Goal: Navigation & Orientation: Understand site structure

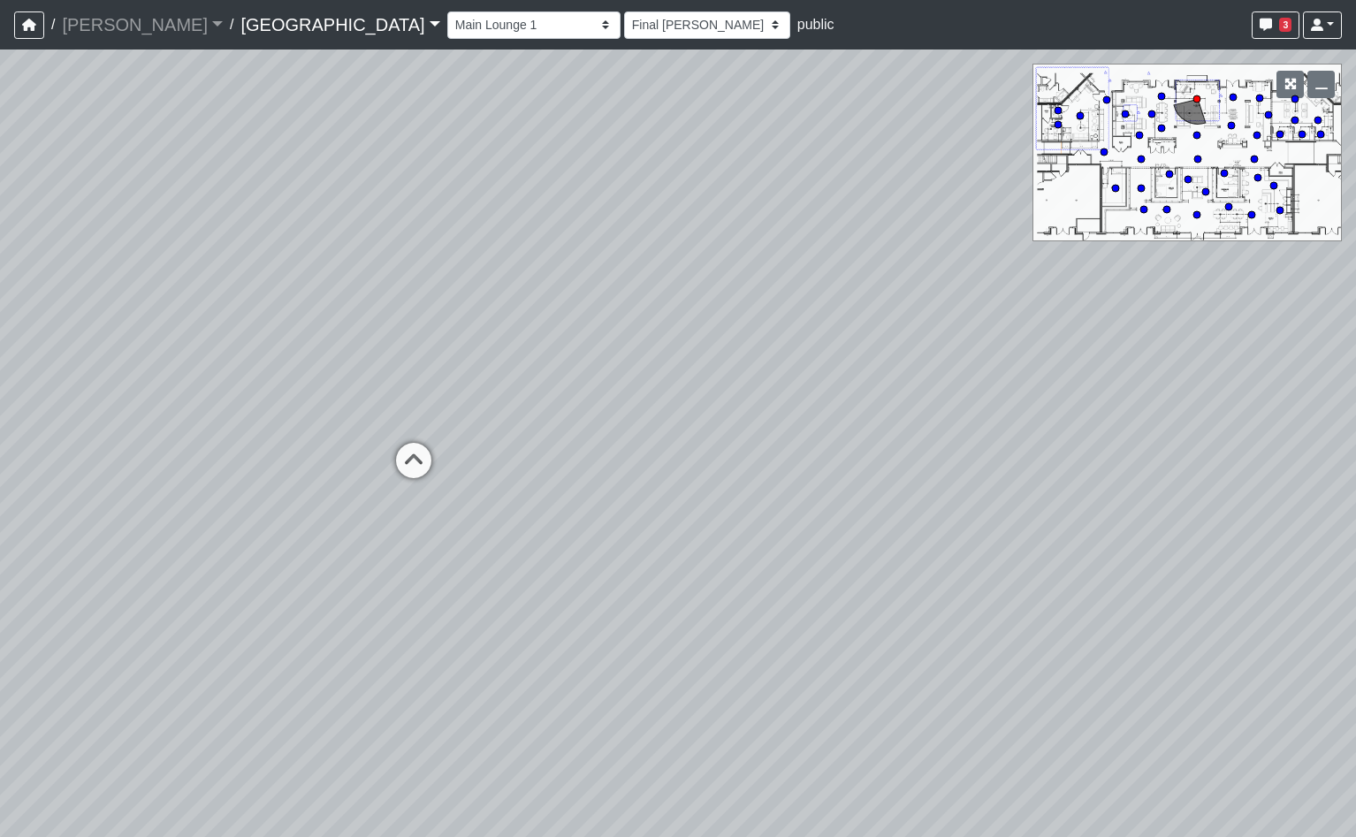
select select "gontoaMErPAtzSBVXh4ptW"
select select "h3ebyGk32eUmSzz99H473o"
click at [447, 20] on select "Breezeway Entry Fireplace 1 Fireplace 2 Gate Golf Holes Shade Sails Sidewalk 1 …" at bounding box center [533, 24] width 173 height 27
click at [240, 22] on link "Cool Springs" at bounding box center [339, 24] width 199 height 35
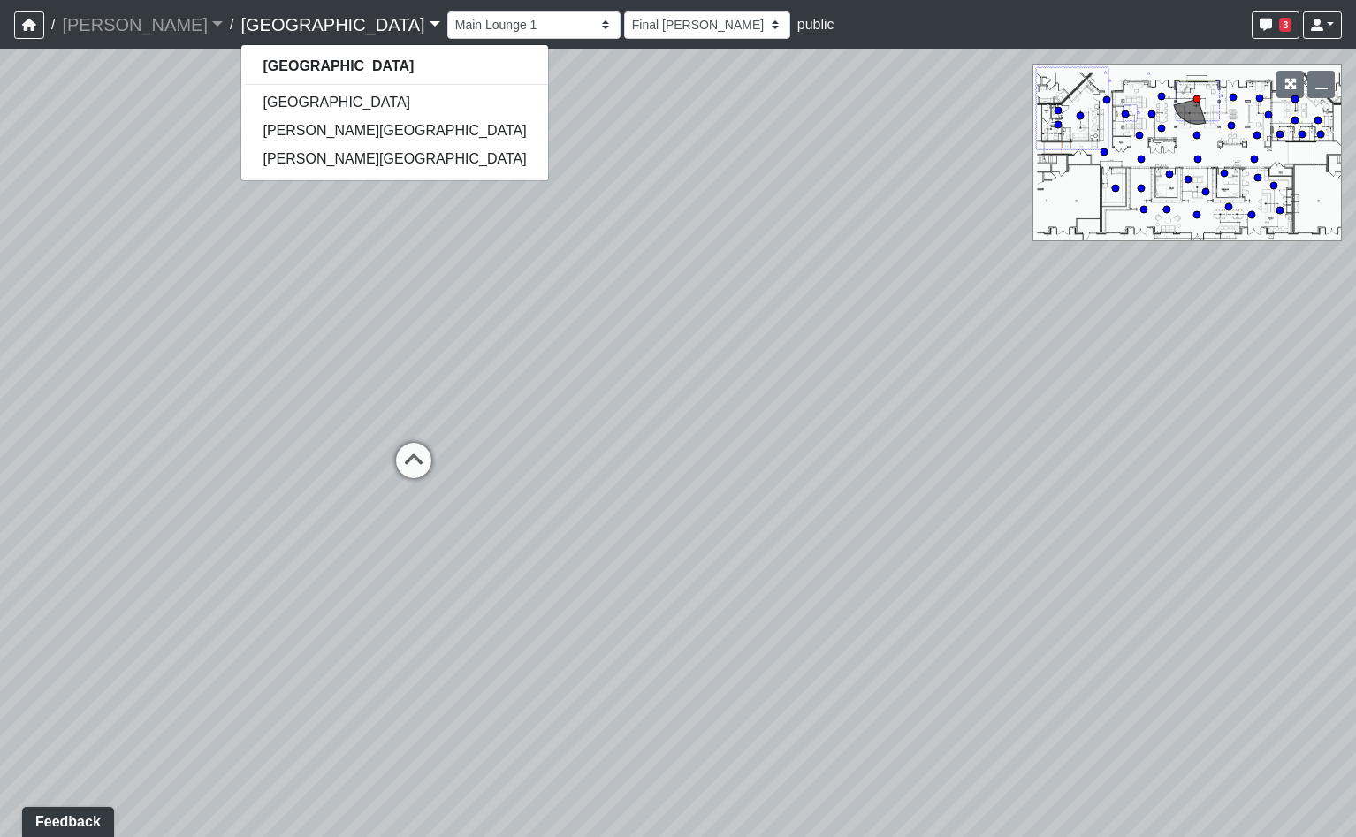
click at [748, 319] on div "Loading... Pool Courtyard Entry 1 Loading... Main Lounge 2 Loading... Pool Cour…" at bounding box center [678, 444] width 1356 height 788
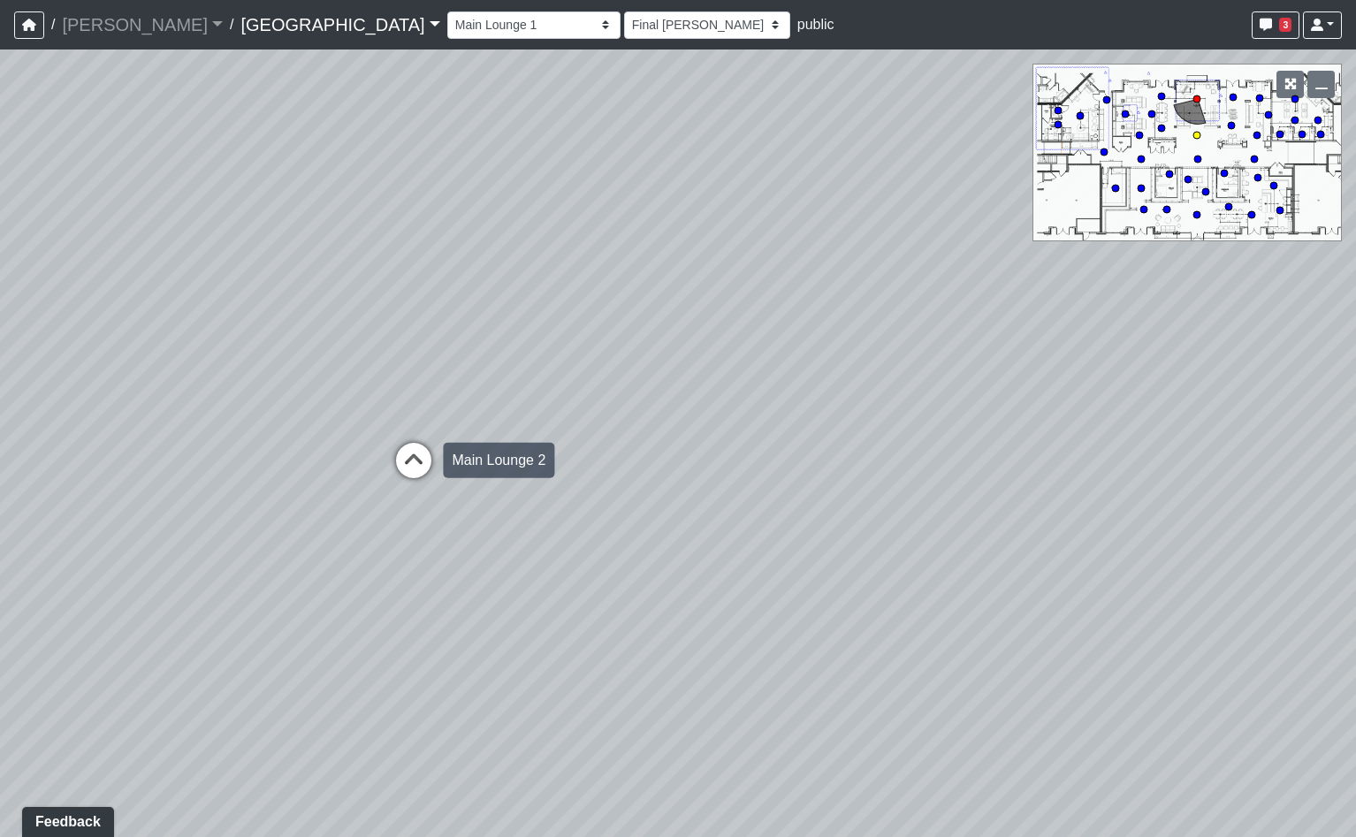
click at [415, 469] on icon at bounding box center [413, 469] width 53 height 53
select select "8wm9MnJtpJPgxGZkoe9s2K"
select select "h3ebyGk32eUmSzz99H473o"
click at [401, 527] on icon at bounding box center [400, 544] width 53 height 53
select select "bPB7wimamwCZGiPmsQdFAb"
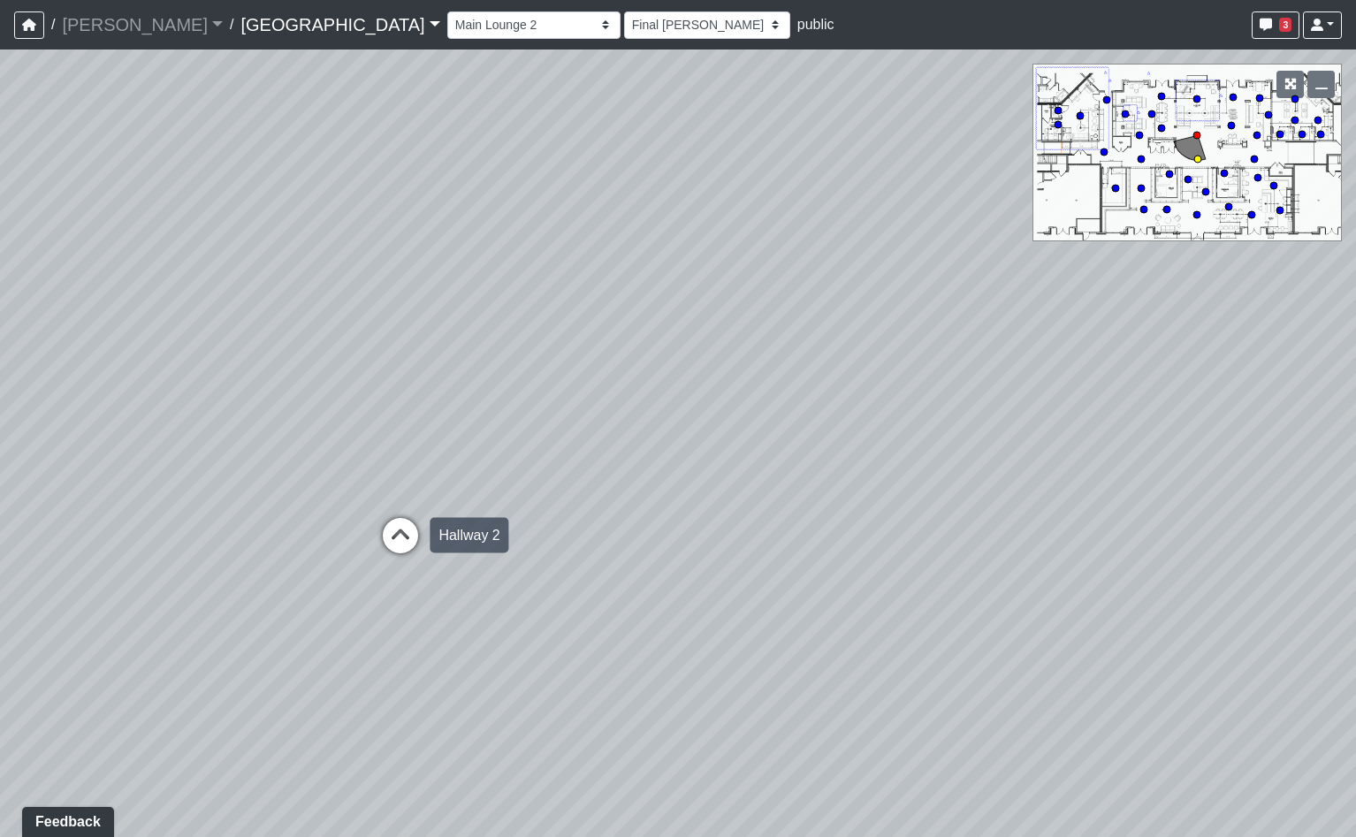
select select "h3ebyGk32eUmSzz99H473o"
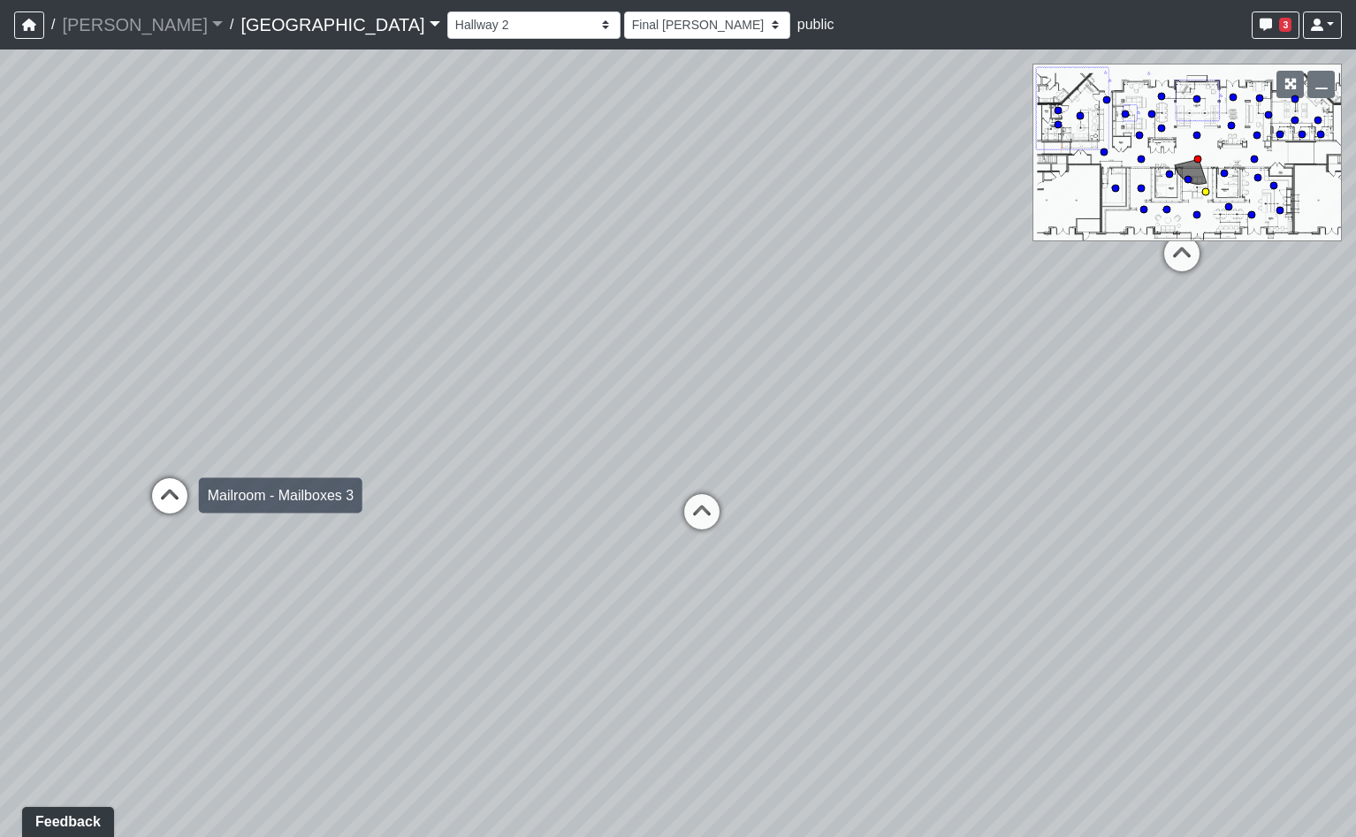
click at [167, 487] on icon at bounding box center [169, 504] width 53 height 53
select select "pwytxSWgYHVvzQRFmDsR4a"
select select "h3ebyGk32eUmSzz99H473o"
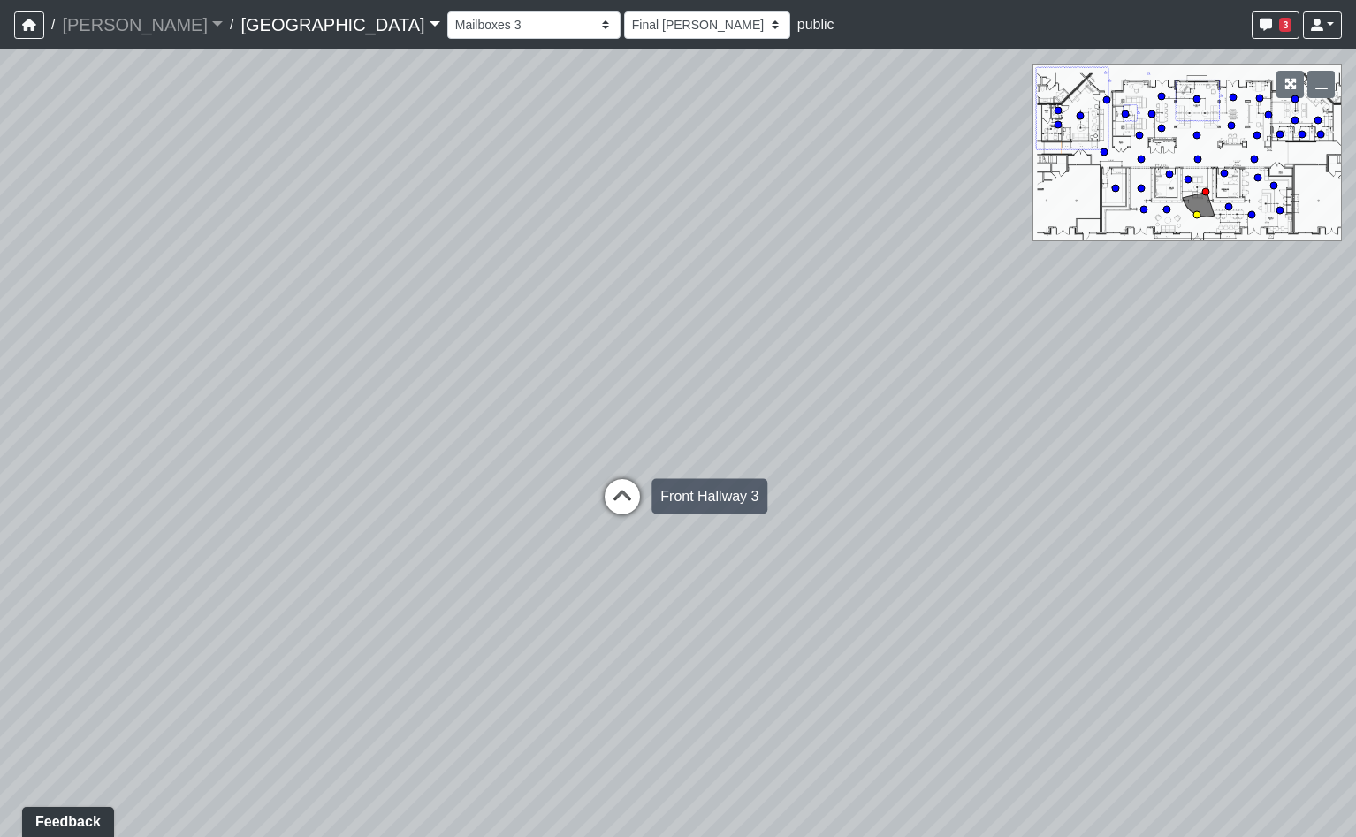
click at [626, 491] on icon at bounding box center [622, 505] width 53 height 53
select select "rippxyhkynD5Hm89PJ8RuH"
select select "h3ebyGk32eUmSzz99H473o"
drag, startPoint x: 880, startPoint y: 324, endPoint x: -67, endPoint y: 468, distance: 957.7
click at [0, 468] on html "/ Flournoy Flournoy Loading... / Cool Springs Cool Springs Boiling Springs Elli…" at bounding box center [678, 418] width 1356 height 837
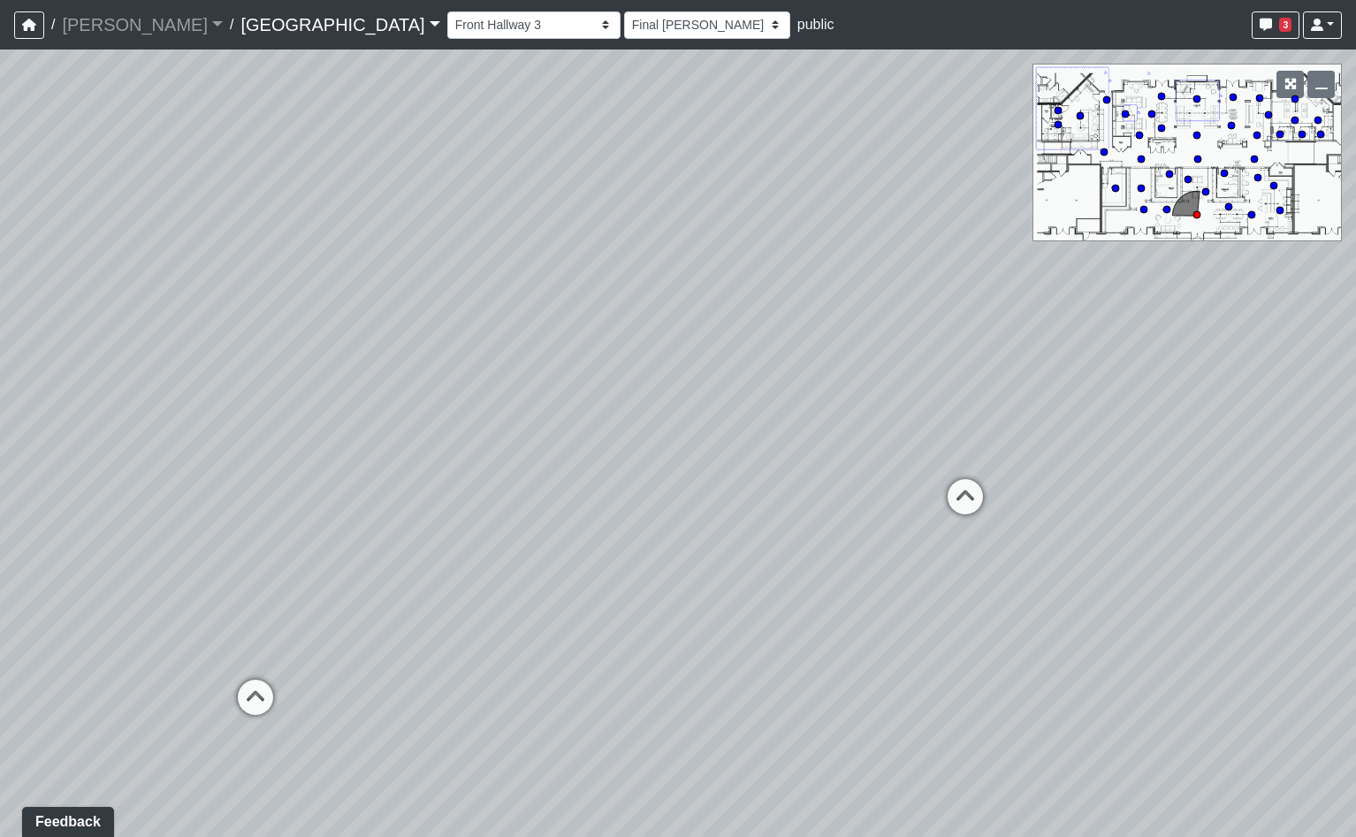
drag, startPoint x: 591, startPoint y: 573, endPoint x: 130, endPoint y: 412, distance: 487.9
click at [184, 408] on div "Loading... Pool Courtyard Entry 1 Loading... Main Lounge 2 Loading... Pool Cour…" at bounding box center [678, 444] width 1356 height 788
click at [1095, 480] on icon at bounding box center [1088, 495] width 53 height 53
select select "m2hJ8P2yQvUkmRNBTiAny8"
select select "h3ebyGk32eUmSzz99H473o"
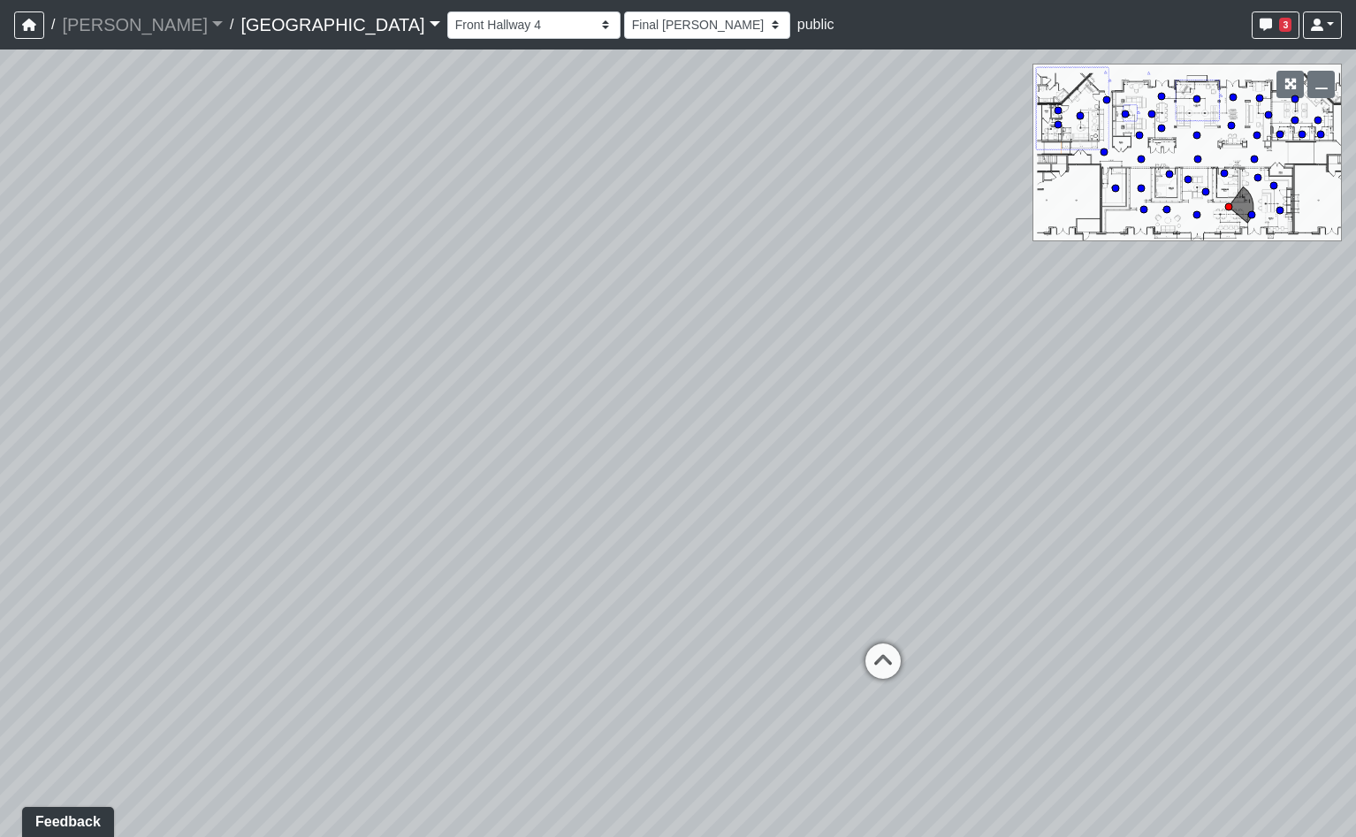
drag, startPoint x: 1233, startPoint y: 353, endPoint x: 598, endPoint y: 516, distance: 656.3
click at [598, 516] on div "Loading... Pool Courtyard Entry 1 Loading... Main Lounge 2 Loading... Pool Cour…" at bounding box center [678, 444] width 1356 height 788
click at [889, 656] on icon at bounding box center [883, 670] width 53 height 53
select select "qraa3g3CYhQY23birKpUUB"
select select "h3ebyGk32eUmSzz99H473o"
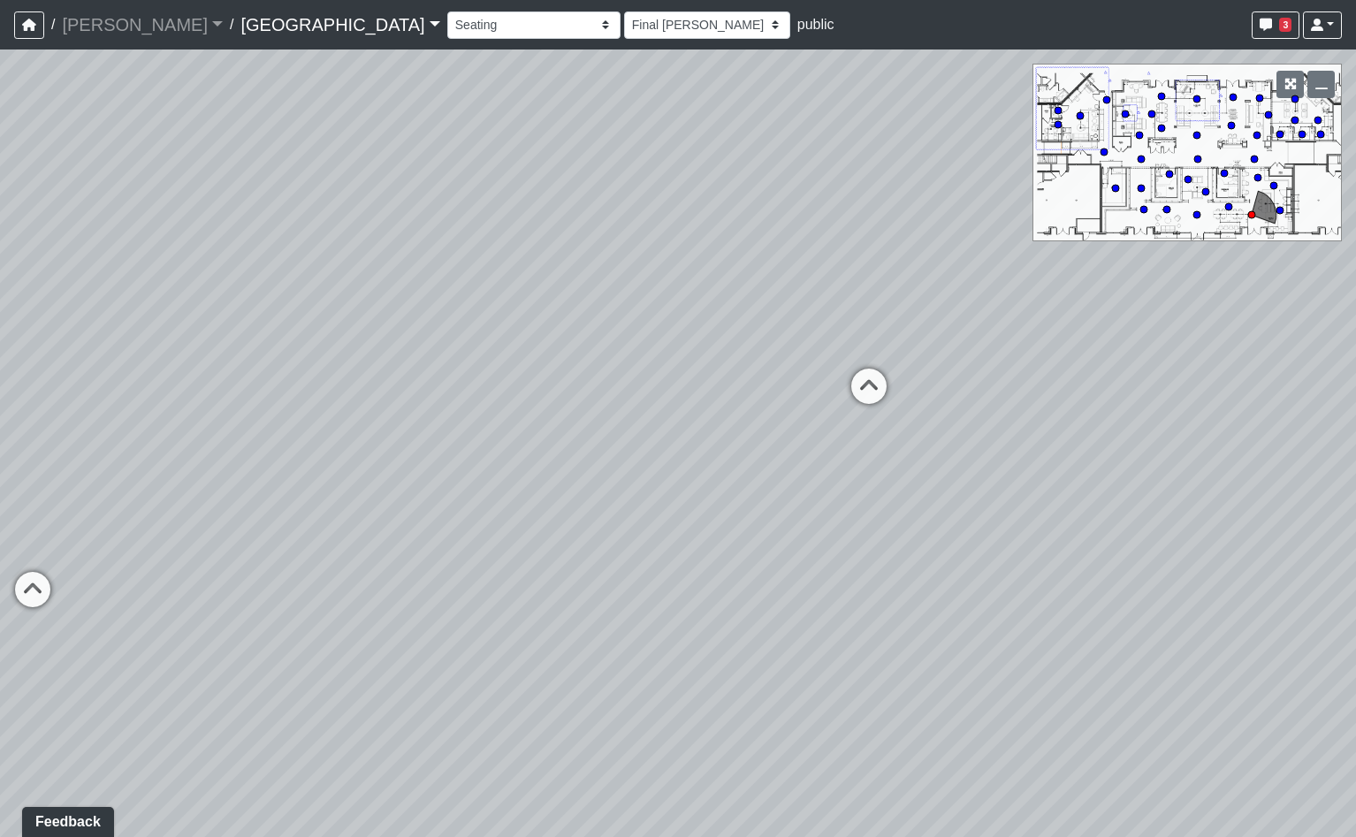
drag, startPoint x: 736, startPoint y: 568, endPoint x: 985, endPoint y: 503, distance: 257.5
click at [1022, 501] on div "Loading... Pool Courtyard Entry 1 Loading... Main Lounge 2 Loading... Pool Cour…" at bounding box center [678, 444] width 1356 height 788
drag, startPoint x: 466, startPoint y: 600, endPoint x: 743, endPoint y: 529, distance: 285.8
click at [741, 529] on div "Loading... Pool Courtyard Entry 1 Loading... Main Lounge 2 Loading... Pool Cour…" at bounding box center [678, 444] width 1356 height 788
click at [443, 448] on icon at bounding box center [442, 449] width 53 height 53
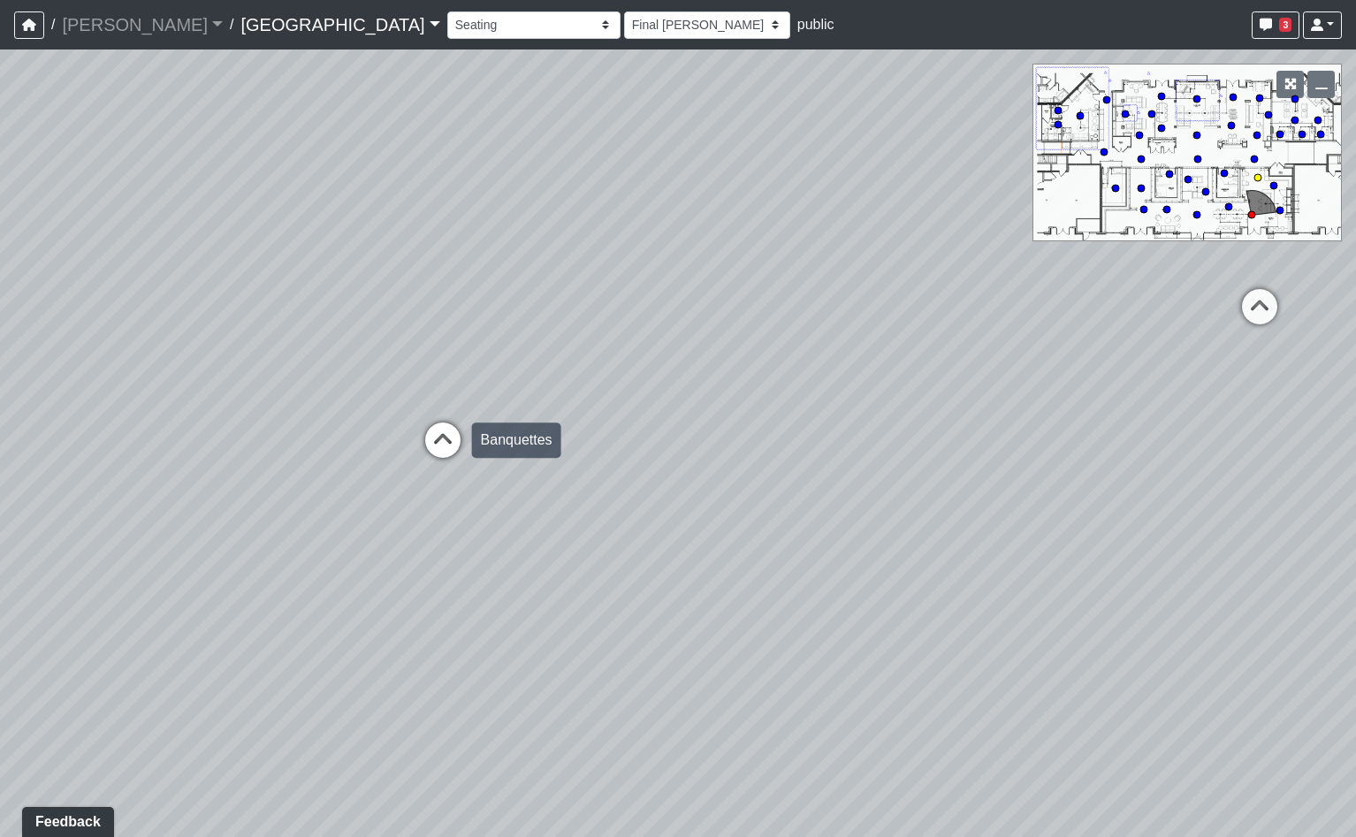
select select "n38L2KYfbFjaaXXsEc1LNY"
select select "h3ebyGk32eUmSzz99H473o"
drag, startPoint x: 240, startPoint y: 386, endPoint x: 415, endPoint y: 299, distance: 195.7
click at [415, 299] on div "Loading... Pool Courtyard Entry 1 Loading... Main Lounge 2 Loading... Pool Cour…" at bounding box center [678, 444] width 1356 height 788
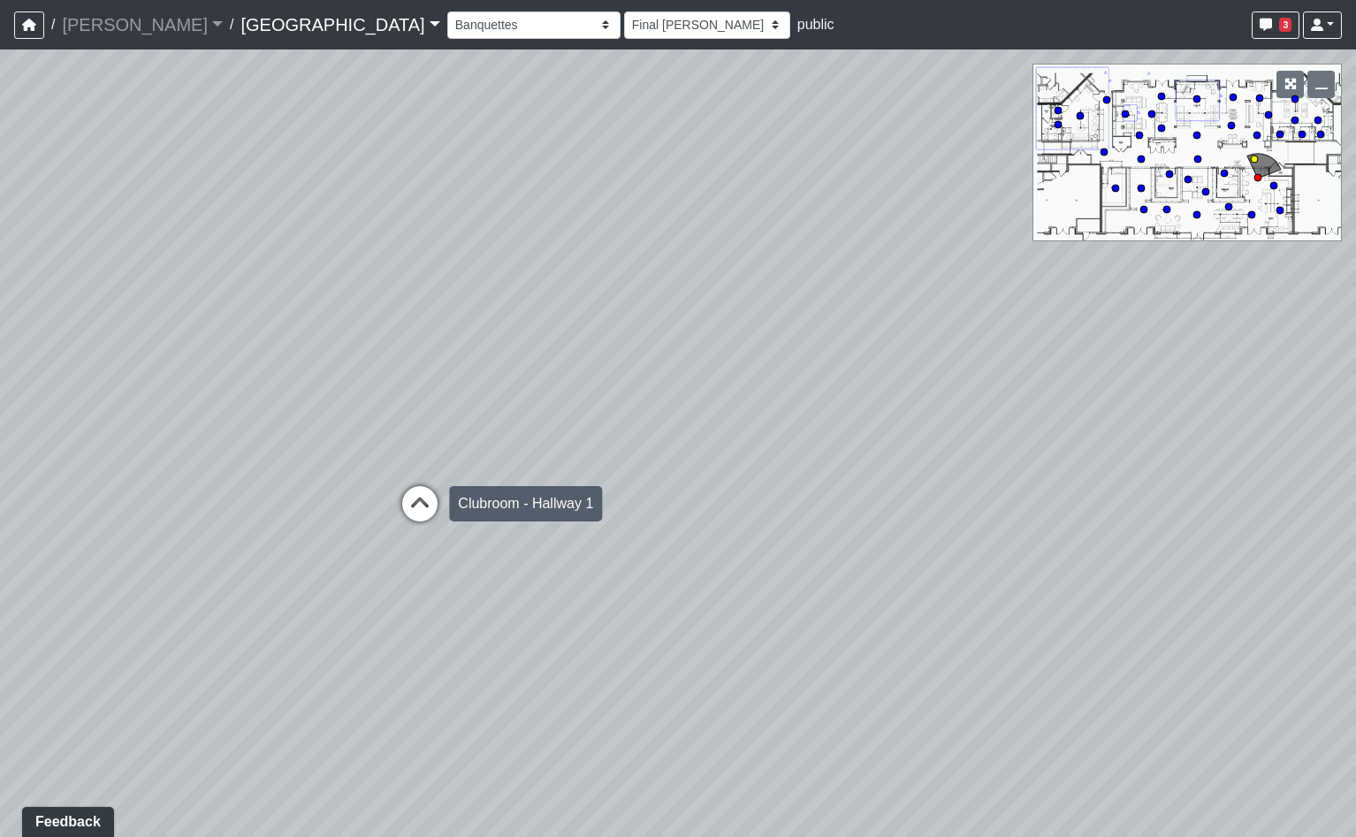
click at [433, 514] on icon at bounding box center [419, 512] width 53 height 53
select select "jBqNCsrT4hi7AavUsCSpyD"
select select "h3ebyGk32eUmSzz99H473o"
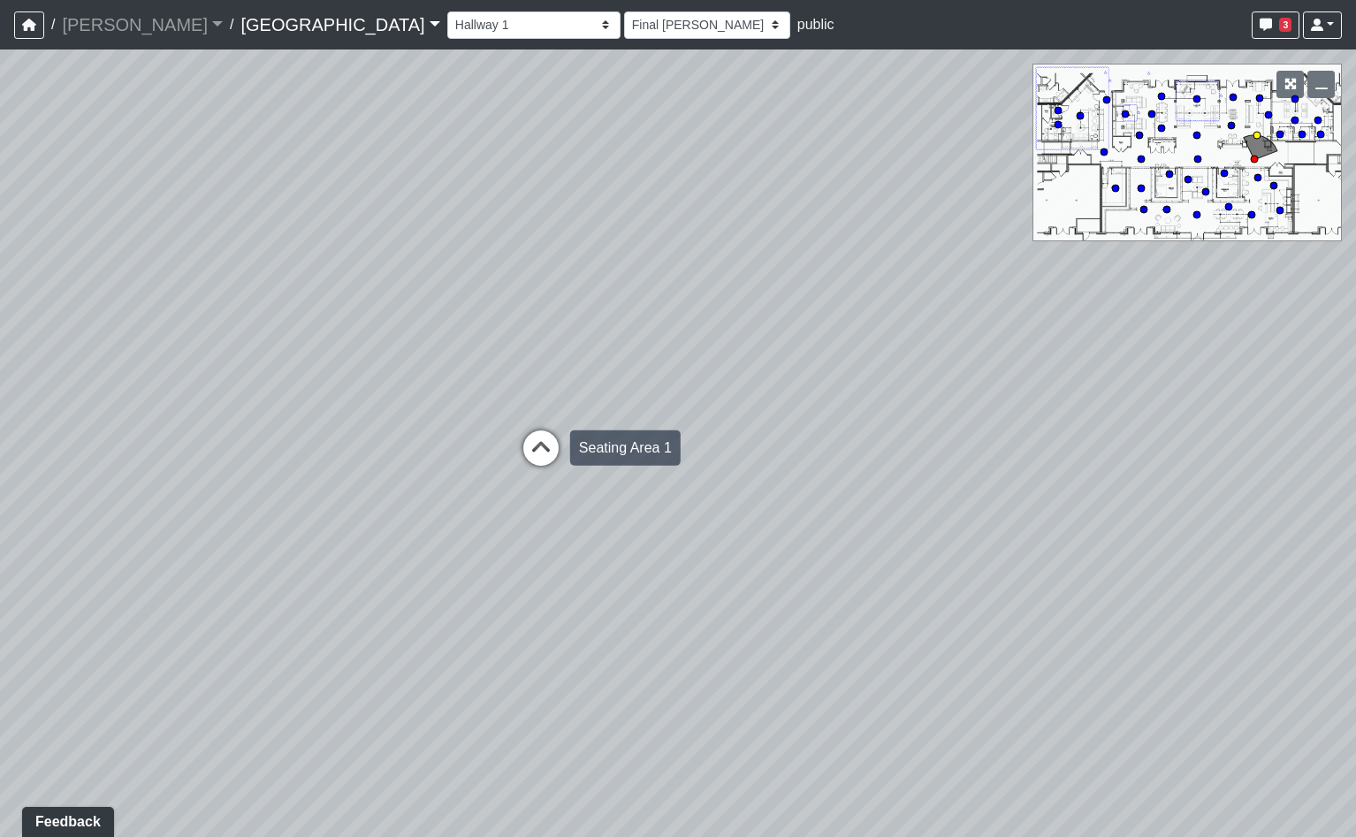
click at [541, 454] on icon at bounding box center [541, 457] width 53 height 53
select select "1YxMcQvhBrXzkFwaEorxwb"
select select "h3ebyGk32eUmSzz99H473o"
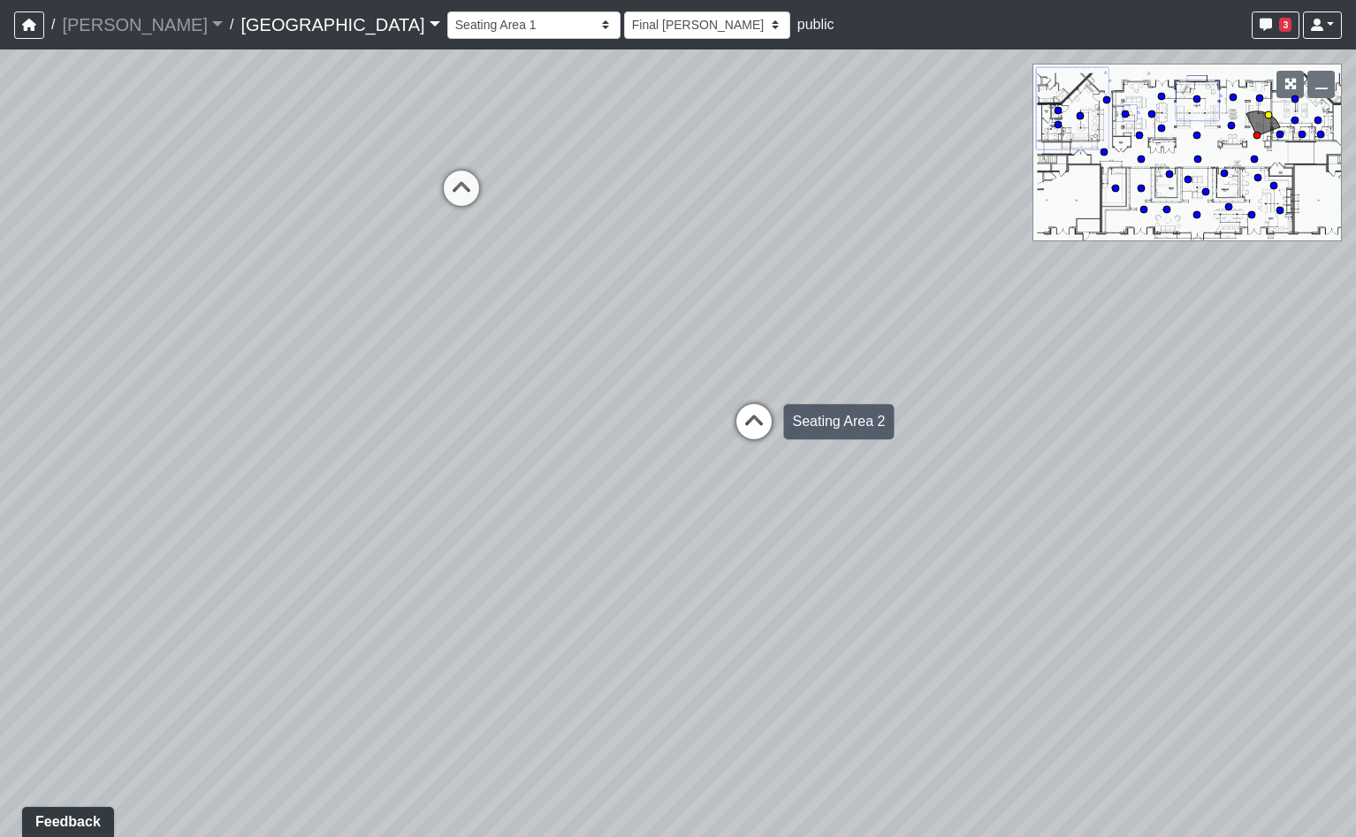
click at [753, 423] on icon at bounding box center [754, 430] width 53 height 53
select select "xuF2CW1jZayweEv98YGaSx"
select select "h3ebyGk32eUmSzz99H473o"
drag, startPoint x: 271, startPoint y: 424, endPoint x: 688, endPoint y: 234, distance: 457.7
click at [685, 235] on div "Loading... Pool Courtyard Entry 1 Loading... Main Lounge 2 Loading... Pool Cour…" at bounding box center [678, 444] width 1356 height 788
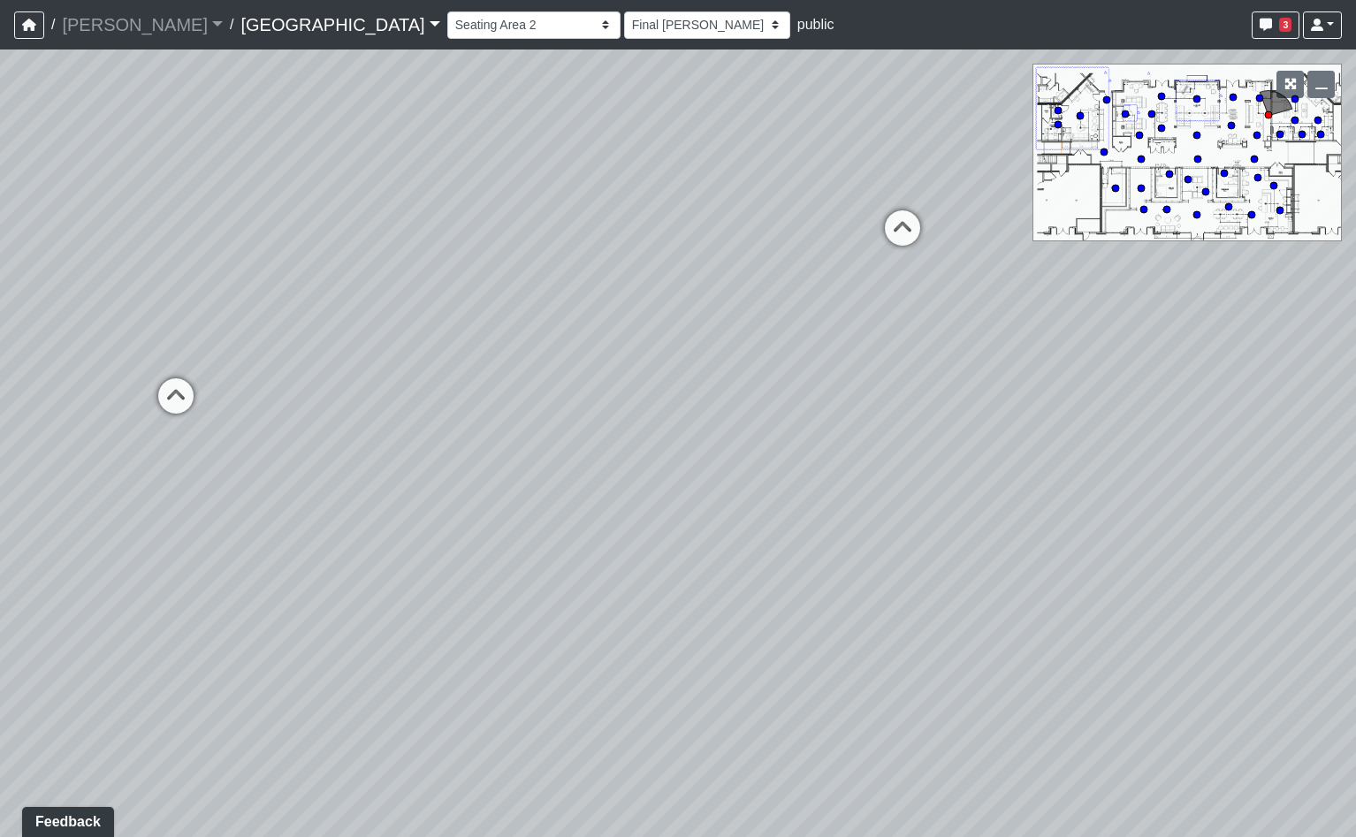
drag, startPoint x: 278, startPoint y: 369, endPoint x: -213, endPoint y: 346, distance: 491.2
click at [0, 346] on html "/ Flournoy Flournoy Loading... / Cool Springs Cool Springs Boiling Springs Elli…" at bounding box center [678, 418] width 1356 height 837
drag, startPoint x: 570, startPoint y: 322, endPoint x: 210, endPoint y: 564, distance: 433.7
click at [167, 594] on div "Loading... Pool Courtyard Entry 1 Loading... Main Lounge 2 Loading... Pool Cour…" at bounding box center [678, 444] width 1356 height 788
drag, startPoint x: 390, startPoint y: 477, endPoint x: 887, endPoint y: 429, distance: 499.2
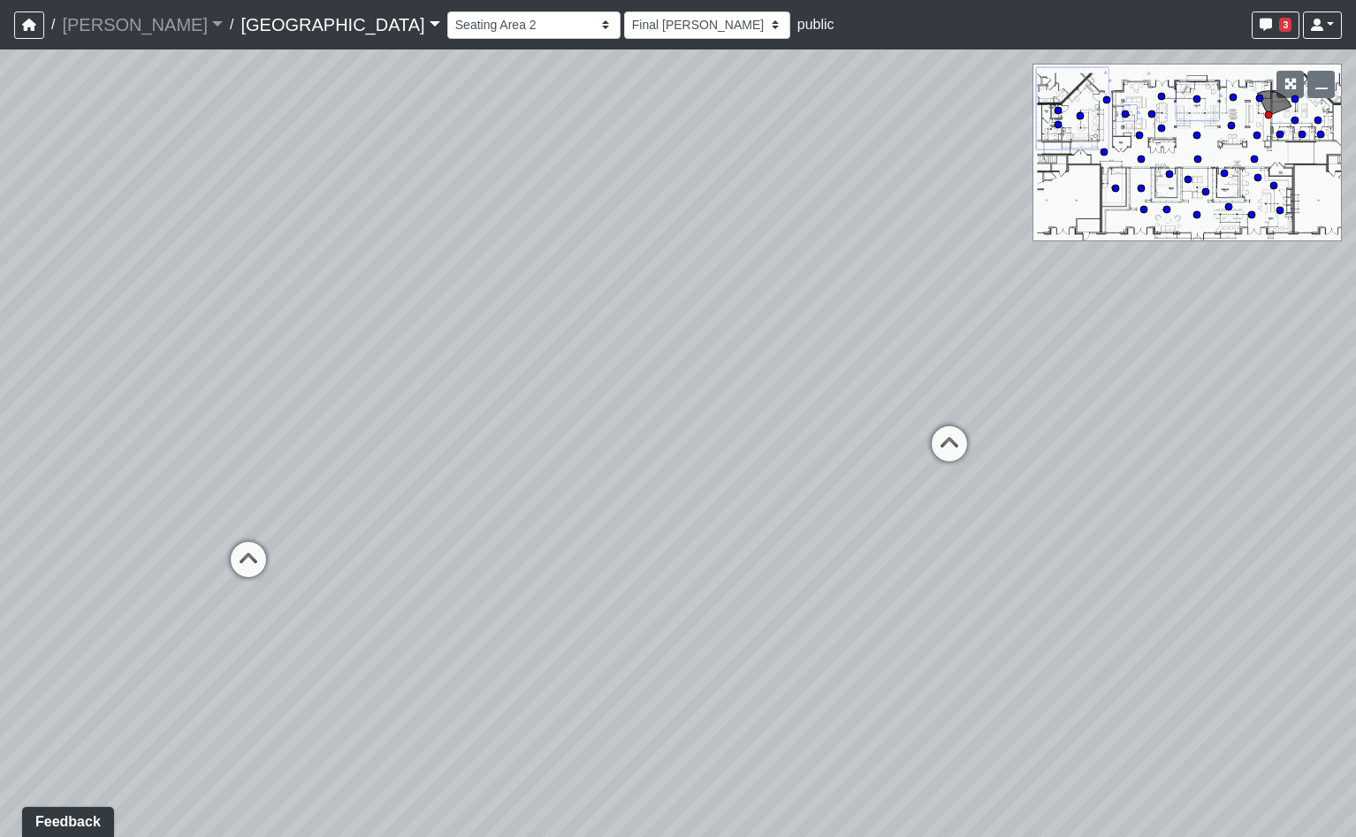
click at [887, 429] on div "Loading... Pool Courtyard Entry 1 Loading... Main Lounge 2 Loading... Pool Cour…" at bounding box center [678, 444] width 1356 height 788
drag, startPoint x: 445, startPoint y: 450, endPoint x: 827, endPoint y: 399, distance: 385.3
click at [826, 399] on div "Loading... Pool Courtyard Entry 1 Loading... Main Lounge 2 Loading... Pool Cour…" at bounding box center [678, 444] width 1356 height 788
click at [447, 38] on select "Breezeway Entry Fireplace 1 Fireplace 2 Gate Golf Holes Shade Sails Sidewalk 1 …" at bounding box center [533, 24] width 173 height 27
click at [447, 11] on select "Breezeway Entry Fireplace 1 Fireplace 2 Gate Golf Holes Shade Sails Sidewalk 1 …" at bounding box center [533, 24] width 173 height 27
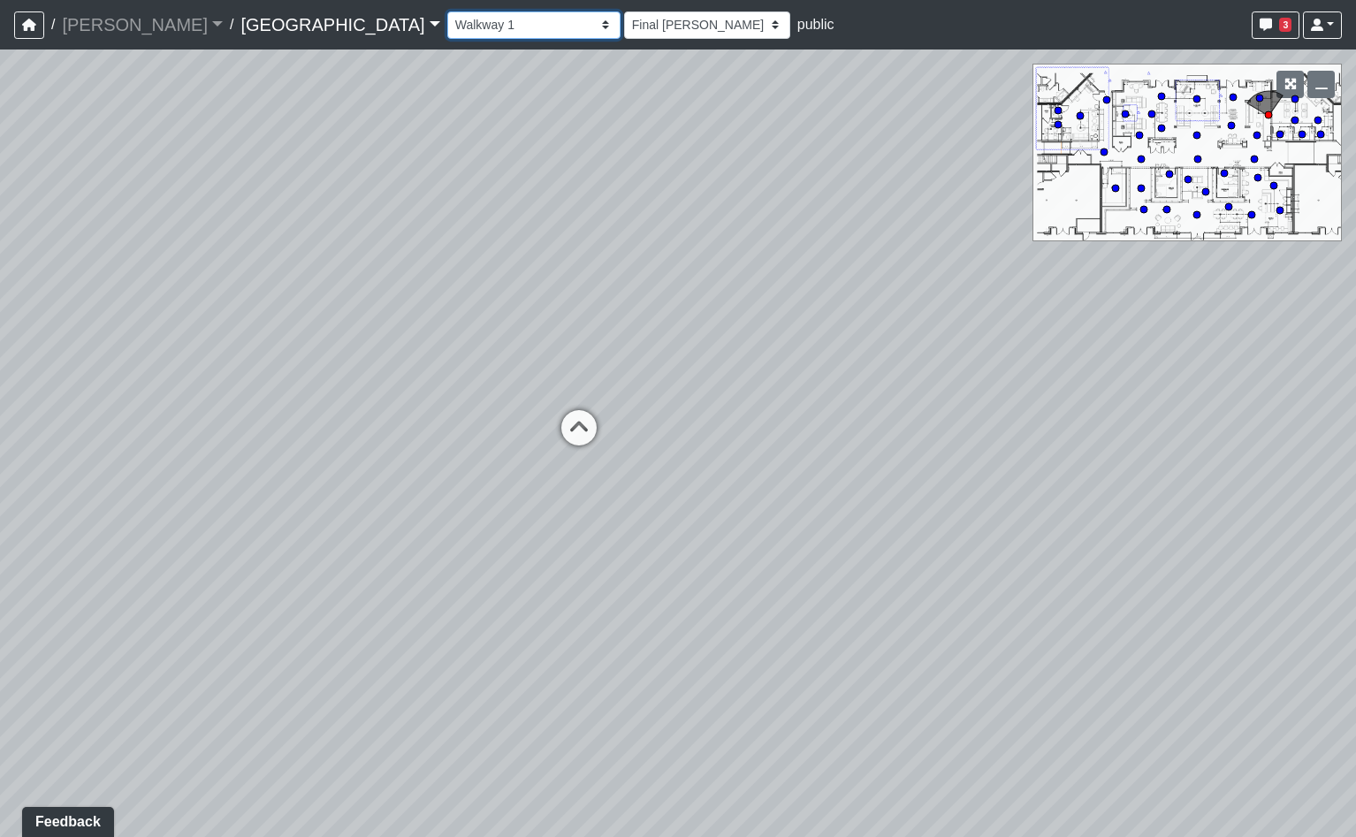
select select "sEwiTxnSdALfGjNGTJr68G"
select select "h3ebyGk32eUmSzz99H473o"
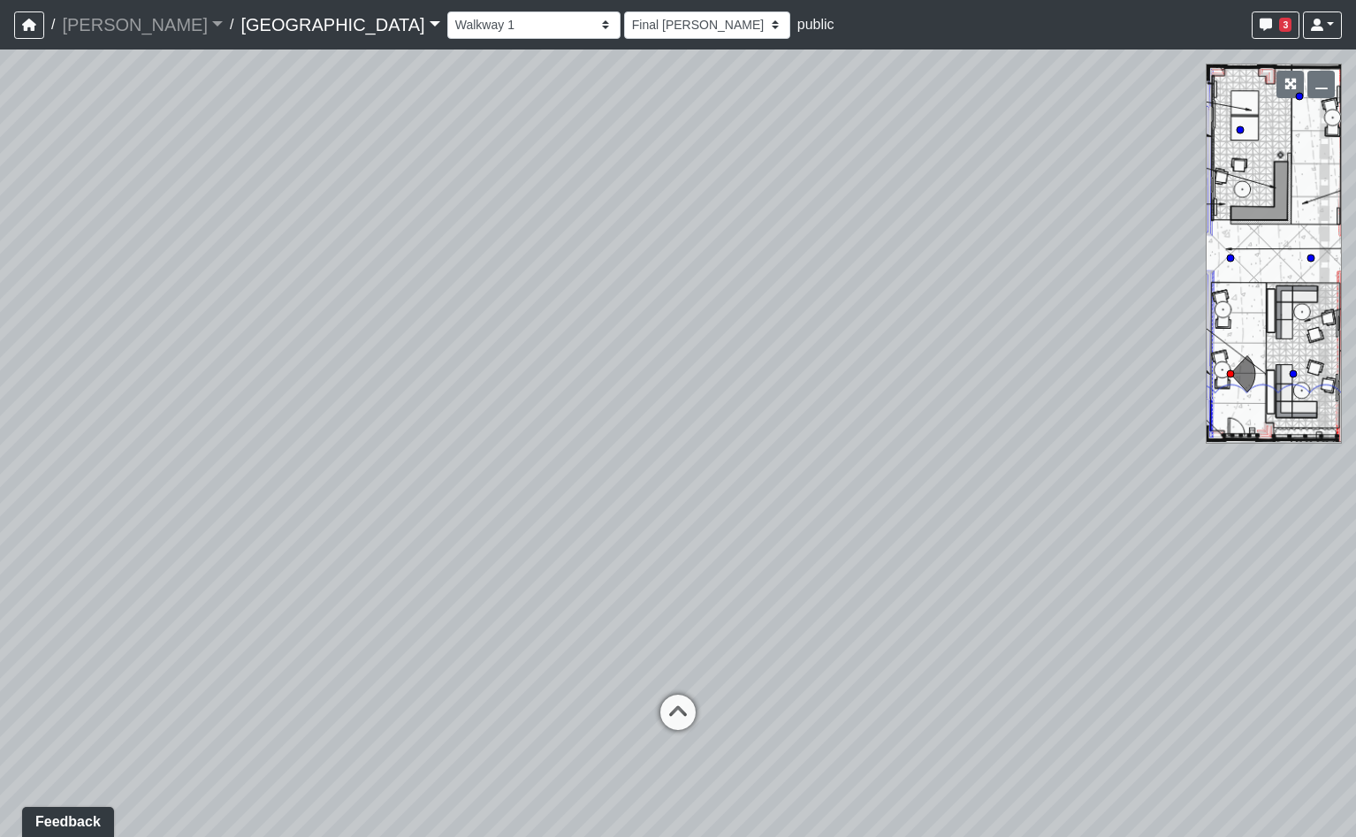
drag, startPoint x: 426, startPoint y: 265, endPoint x: 155, endPoint y: 280, distance: 271.8
click at [162, 279] on div "Loading... Pool Courtyard Entry 1 Loading... Main Lounge 2 Loading... Pool Cour…" at bounding box center [678, 444] width 1356 height 788
drag, startPoint x: 820, startPoint y: 390, endPoint x: 698, endPoint y: 361, distance: 126.3
click at [698, 361] on div "Loading... Pool Courtyard Entry 1 Loading... Main Lounge 2 Loading... Pool Cour…" at bounding box center [678, 444] width 1356 height 788
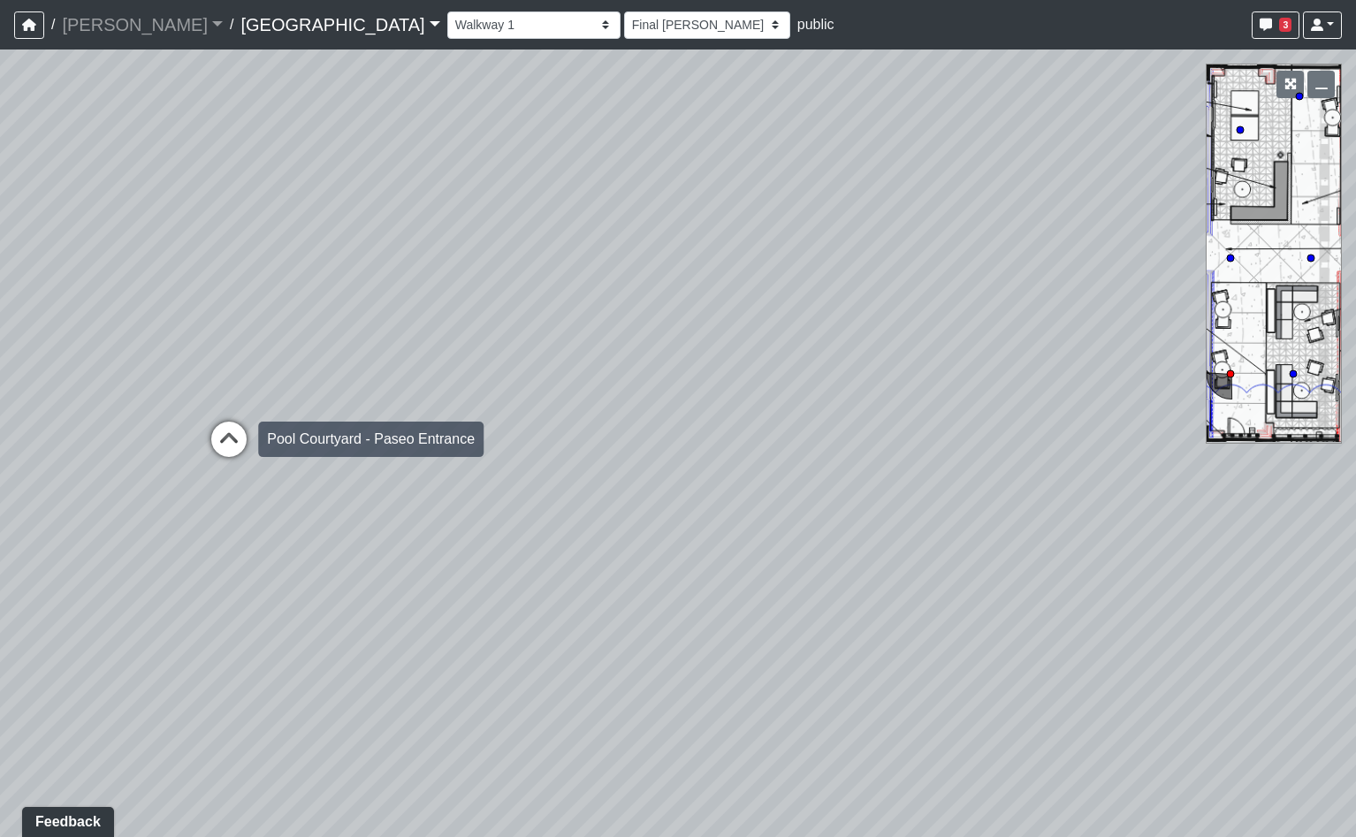
click at [225, 438] on icon at bounding box center [228, 448] width 53 height 53
select select "bp6eZf2t8AY9XxgWzxsDS7"
select select "h3ebyGk32eUmSzz99H473o"
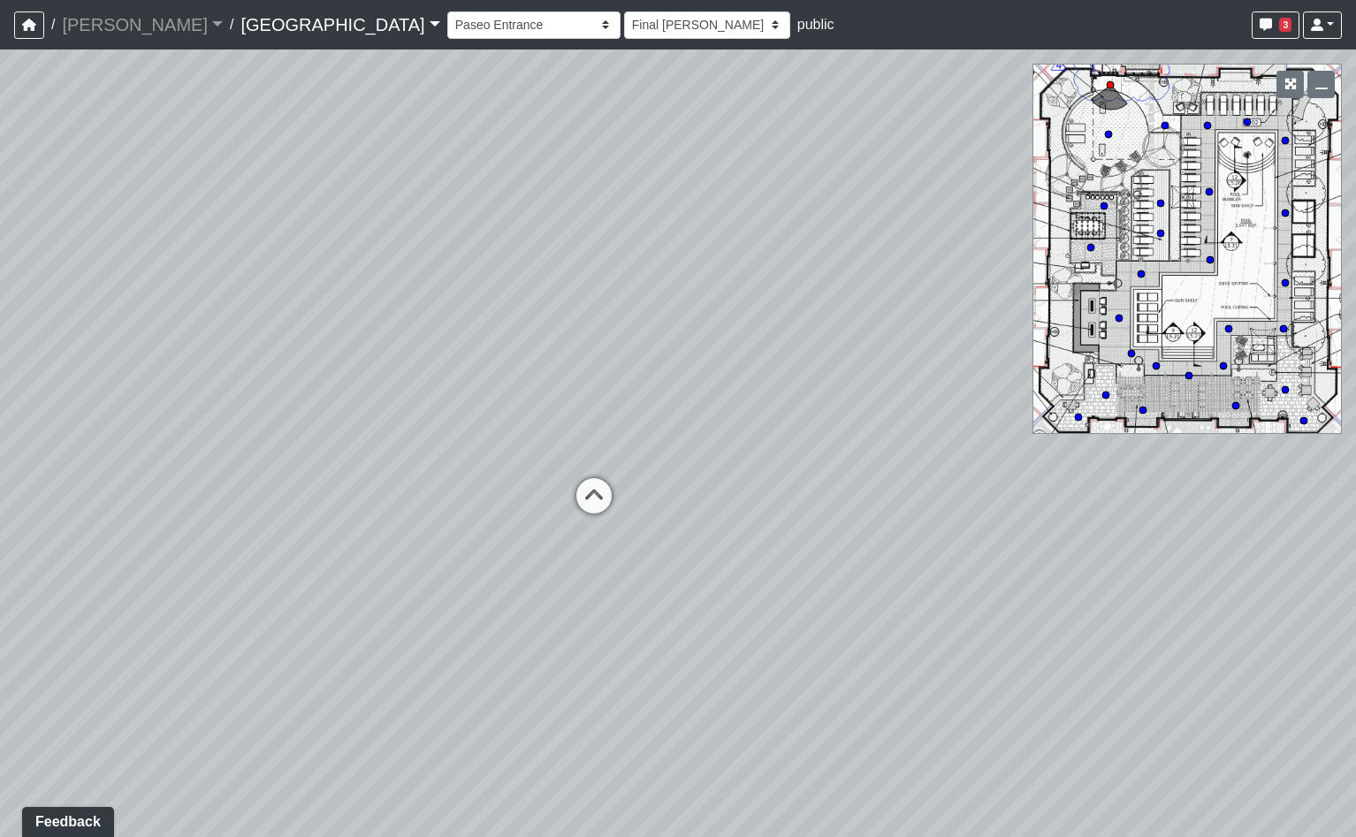
drag, startPoint x: 154, startPoint y: 561, endPoint x: 682, endPoint y: 464, distance: 537.5
click at [682, 464] on div "Loading... Pool Courtyard Entry 1 Loading... Main Lounge 2 Loading... Pool Cour…" at bounding box center [678, 444] width 1356 height 788
click at [610, 489] on icon at bounding box center [608, 507] width 53 height 53
select select "orbVW6i9zBbUqfvs7RM4Ao"
select select "h3ebyGk32eUmSzz99H473o"
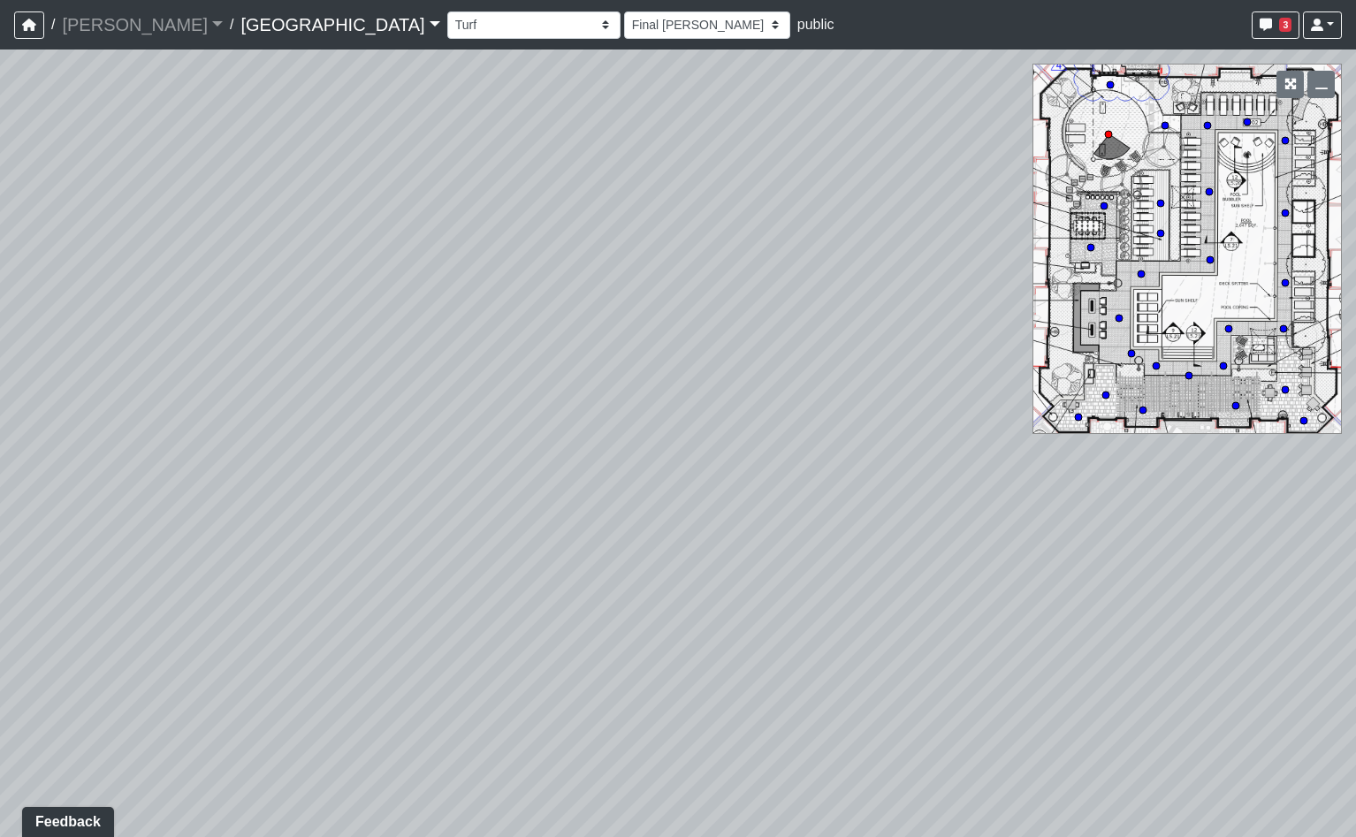
drag, startPoint x: 547, startPoint y: 411, endPoint x: 858, endPoint y: 367, distance: 313.4
click at [858, 367] on div "Loading... Pool Courtyard Entry 1 Loading... Main Lounge 2 Loading... Pool Cour…" at bounding box center [678, 444] width 1356 height 788
drag, startPoint x: 464, startPoint y: 495, endPoint x: 978, endPoint y: 463, distance: 514.6
click at [973, 469] on div "Loading... Pool Courtyard Entry 1 Loading... Main Lounge 2 Loading... Pool Cour…" at bounding box center [678, 444] width 1356 height 788
click at [381, 372] on icon at bounding box center [404, 381] width 53 height 53
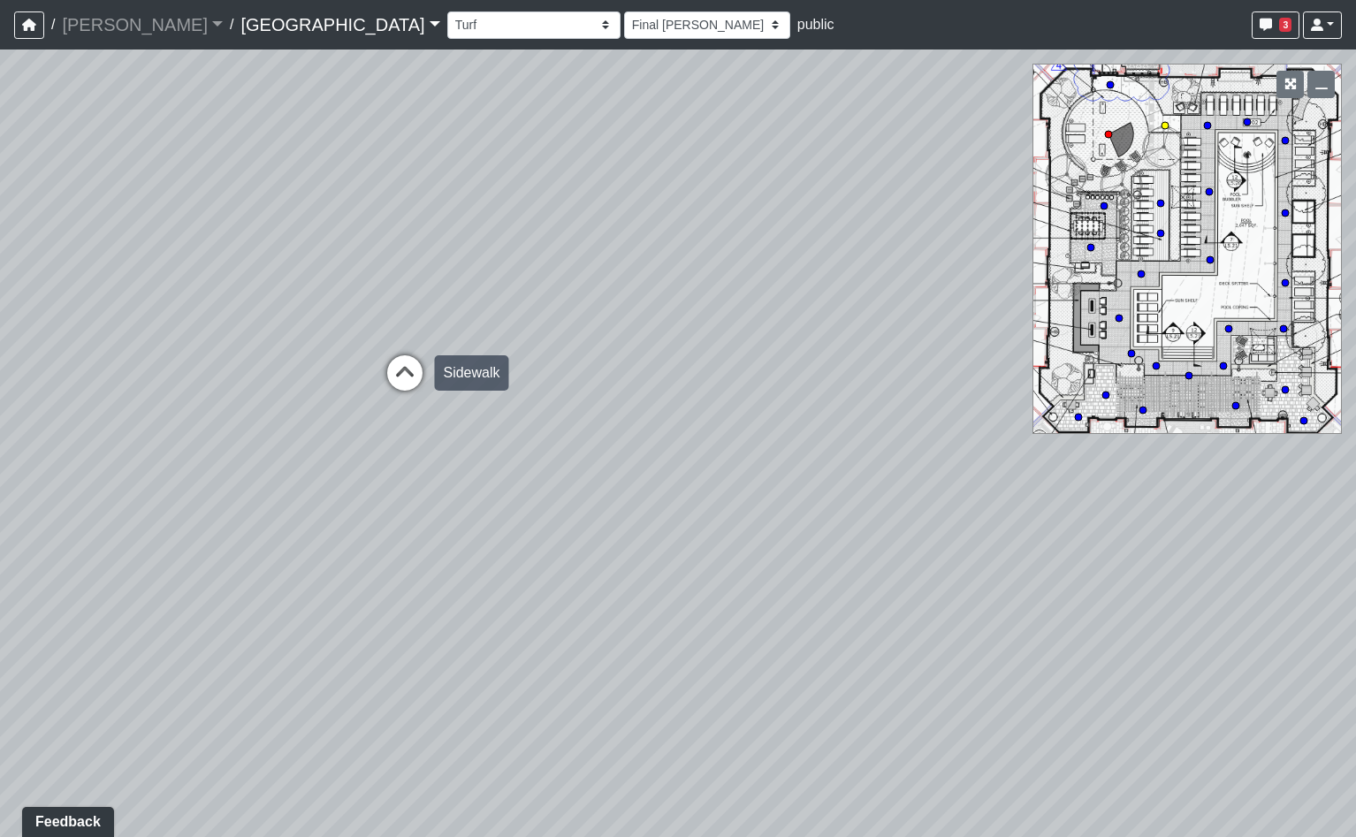
select select "ts1weBV6nSNRudKdgJX1Ed"
select select "h3ebyGk32eUmSzz99H473o"
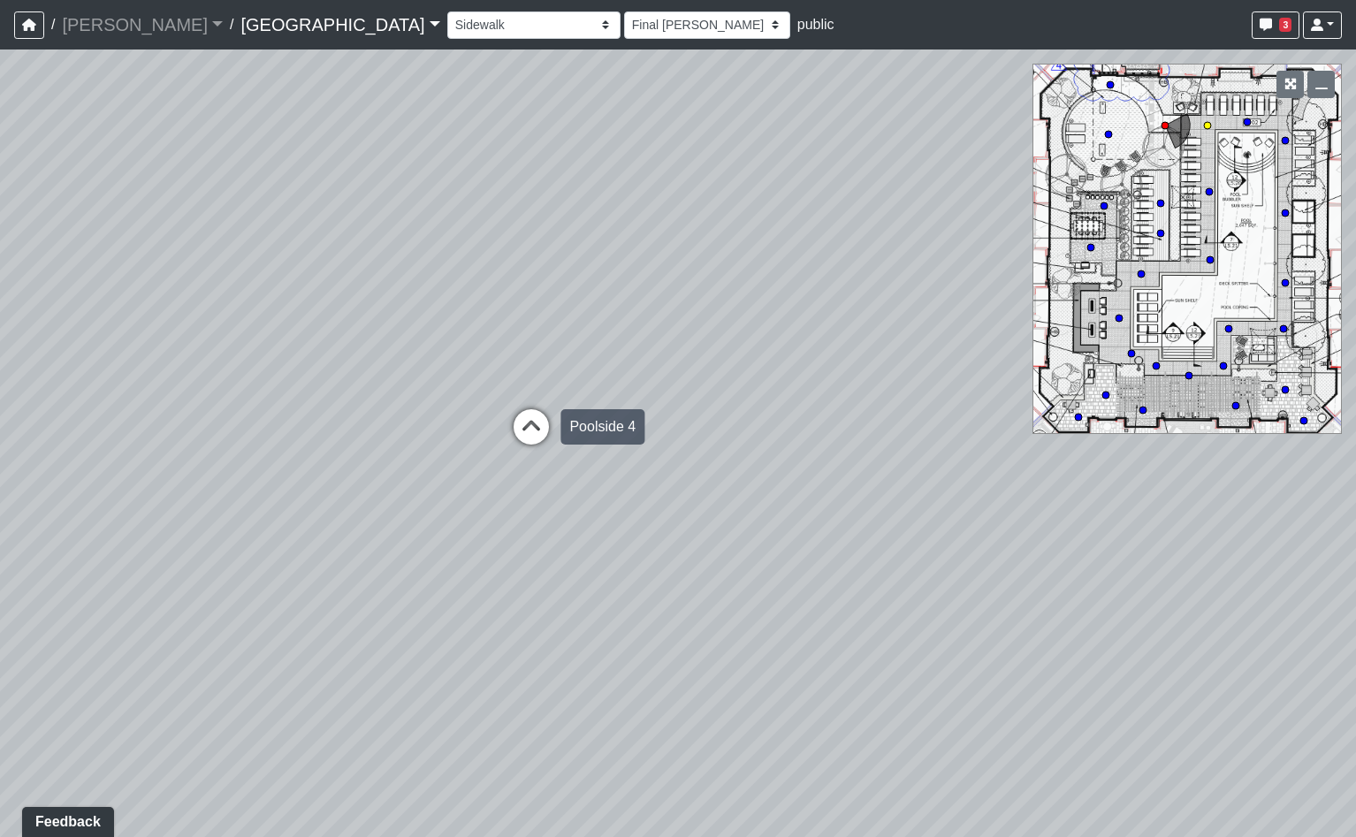
click at [534, 427] on icon at bounding box center [531, 435] width 53 height 53
select select "o9XpDjzQN4b3nso91ttAXF"
select select "h3ebyGk32eUmSzz99H473o"
drag, startPoint x: 708, startPoint y: 354, endPoint x: 234, endPoint y: 350, distance: 473.9
click at [237, 351] on div "Loading... Pool Courtyard Entry 1 Loading... Main Lounge 2 Loading... Pool Cour…" at bounding box center [678, 444] width 1356 height 788
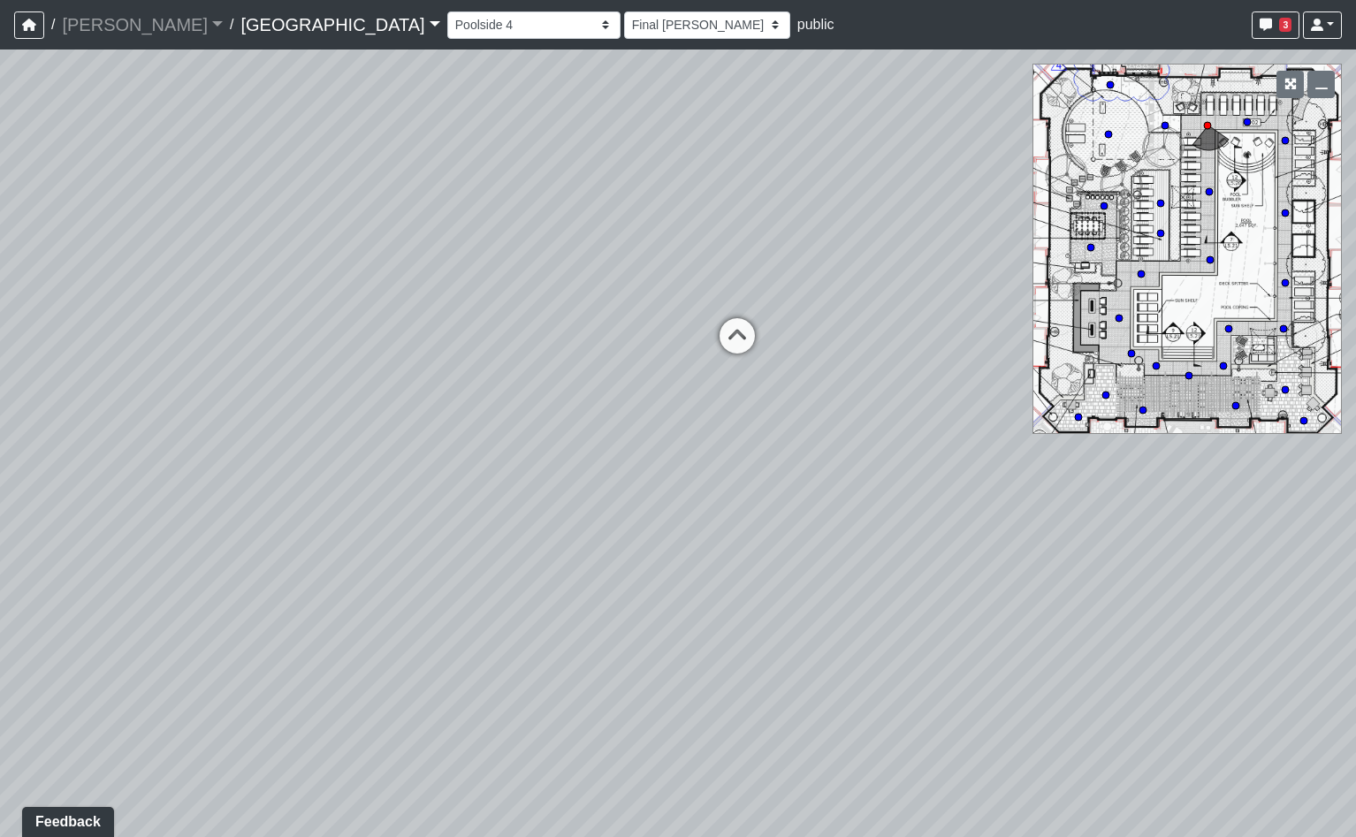
drag, startPoint x: 750, startPoint y: 367, endPoint x: 554, endPoint y: 390, distance: 196.7
click at [555, 388] on div "Loading... Pool Courtyard Entry 1 Loading... Main Lounge 2 Loading... Pool Cour…" at bounding box center [678, 444] width 1356 height 788
click at [381, 48] on nav "/ Flournoy Flournoy Loading... / Cool Springs Cool Springs Boiling Springs Elli…" at bounding box center [678, 25] width 1356 height 50
click at [447, 35] on select "Breezeway Entry Fireplace 1 Fireplace 2 Gate Golf Holes Shade Sails Sidewalk 1 …" at bounding box center [533, 24] width 173 height 27
click at [246, 27] on link "Cool Springs" at bounding box center [339, 24] width 199 height 35
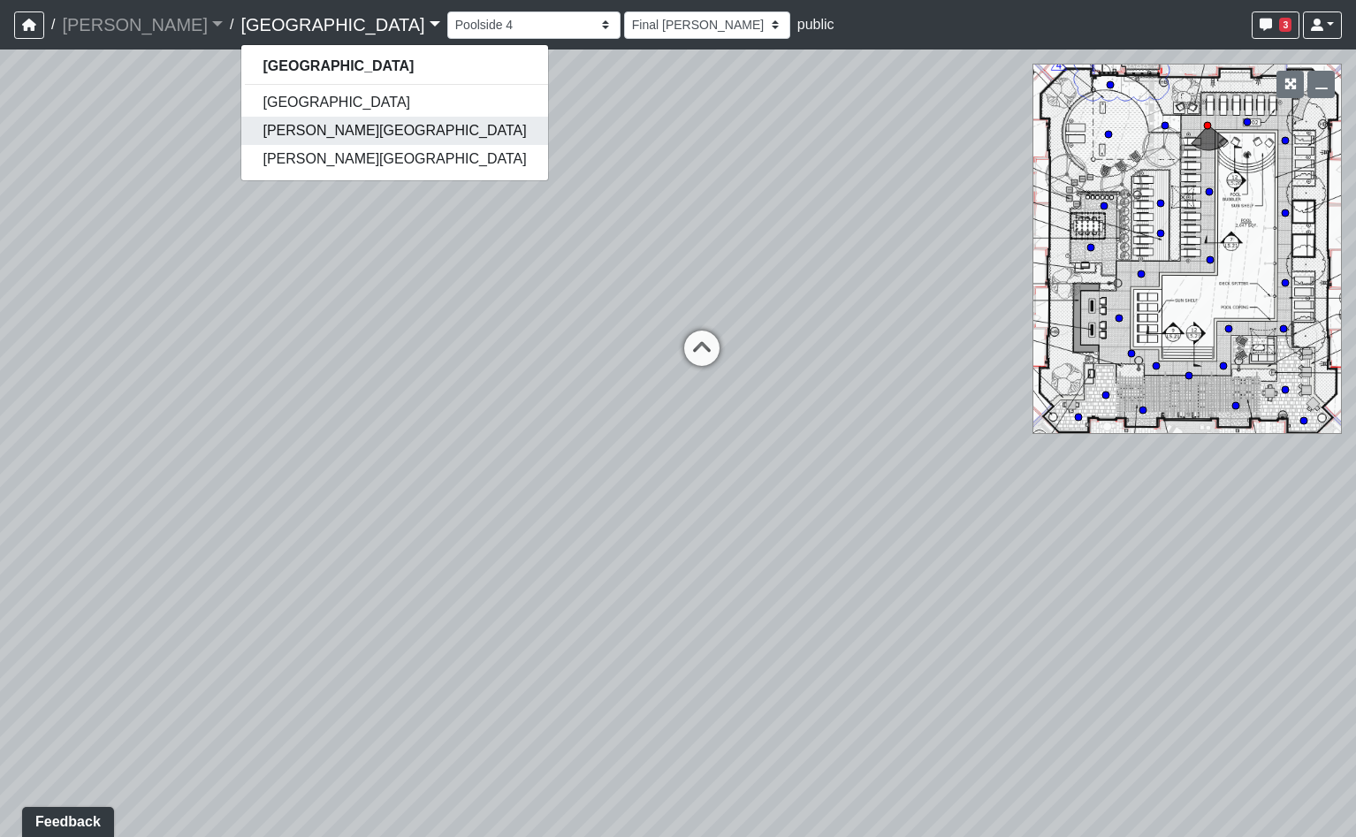
click at [241, 120] on link "[PERSON_NAME][GEOGRAPHIC_DATA]" at bounding box center [394, 131] width 306 height 28
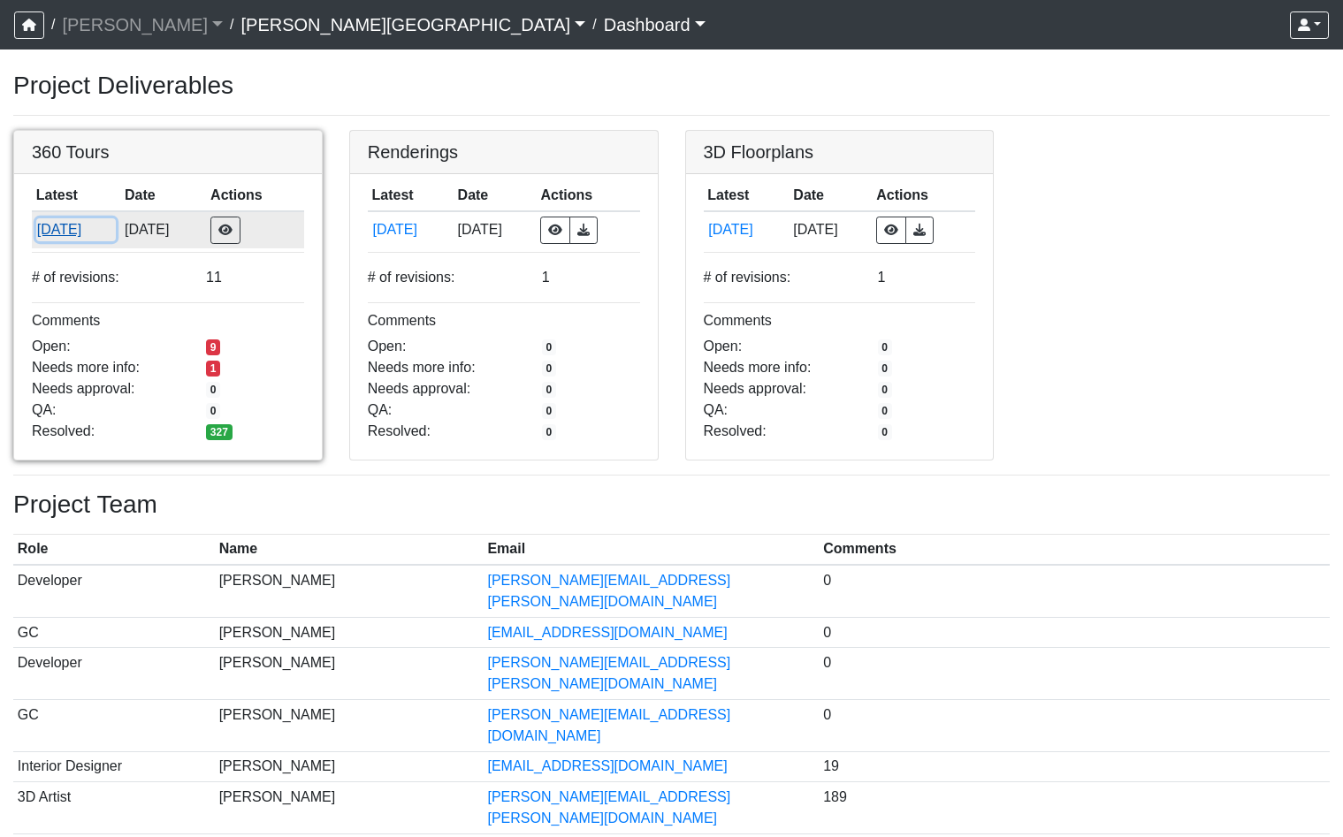
click at [50, 226] on button "[DATE]" at bounding box center [76, 229] width 80 height 23
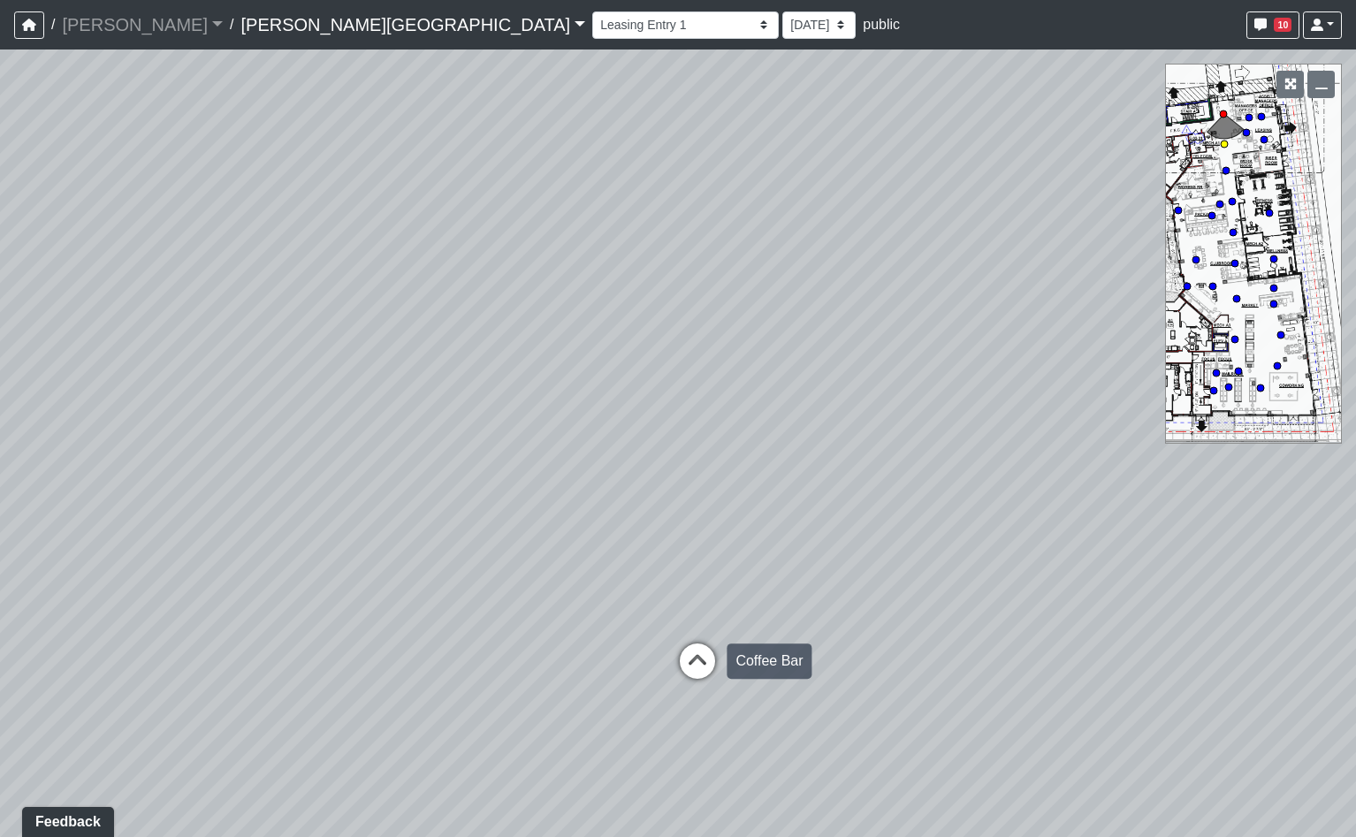
click at [685, 660] on icon at bounding box center [697, 670] width 53 height 53
drag, startPoint x: 534, startPoint y: 654, endPoint x: 955, endPoint y: 492, distance: 450.8
click at [955, 492] on div "Loading... Coffee Bar Loading... Leasing Hallway Loading... Leasing Entry 1 Loa…" at bounding box center [678, 444] width 1356 height 788
drag, startPoint x: 719, startPoint y: 613, endPoint x: 888, endPoint y: 622, distance: 169.1
click at [888, 622] on div "Loading... Coffee Bar Loading... Leasing Hallway Loading... Leasing Entry 1 Loa…" at bounding box center [678, 444] width 1356 height 788
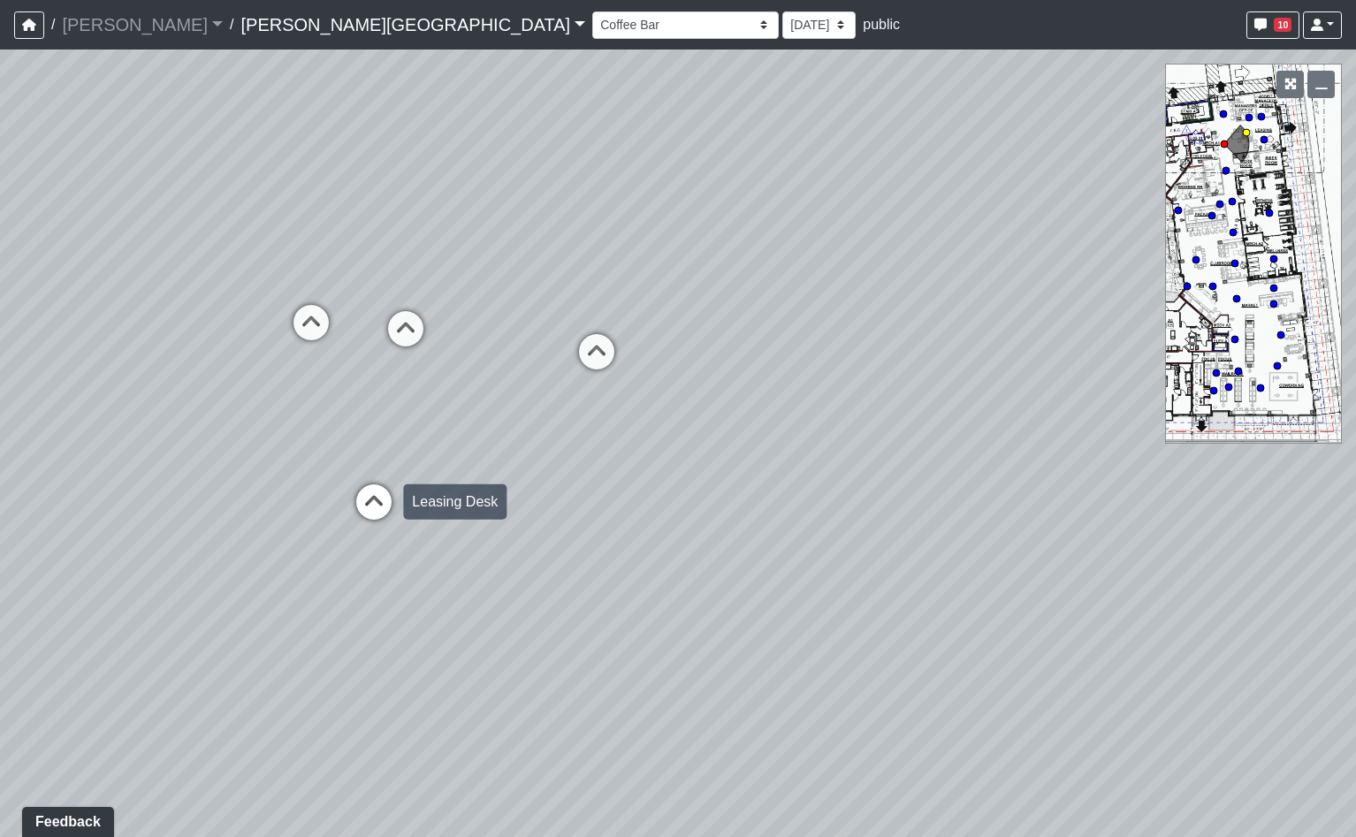
click at [359, 507] on icon at bounding box center [373, 510] width 53 height 53
drag, startPoint x: 808, startPoint y: 379, endPoint x: 558, endPoint y: 406, distance: 251.6
click at [562, 406] on div "Loading... Coffee Bar Loading... Leasing Hallway Loading... Leasing Entry 1 Loa…" at bounding box center [678, 444] width 1356 height 788
drag, startPoint x: 1072, startPoint y: 466, endPoint x: 339, endPoint y: 416, distance: 735.4
click at [339, 416] on div "Loading... Coffee Bar Loading... Leasing Hallway Loading... Leasing Entry 1 Loa…" at bounding box center [678, 444] width 1356 height 788
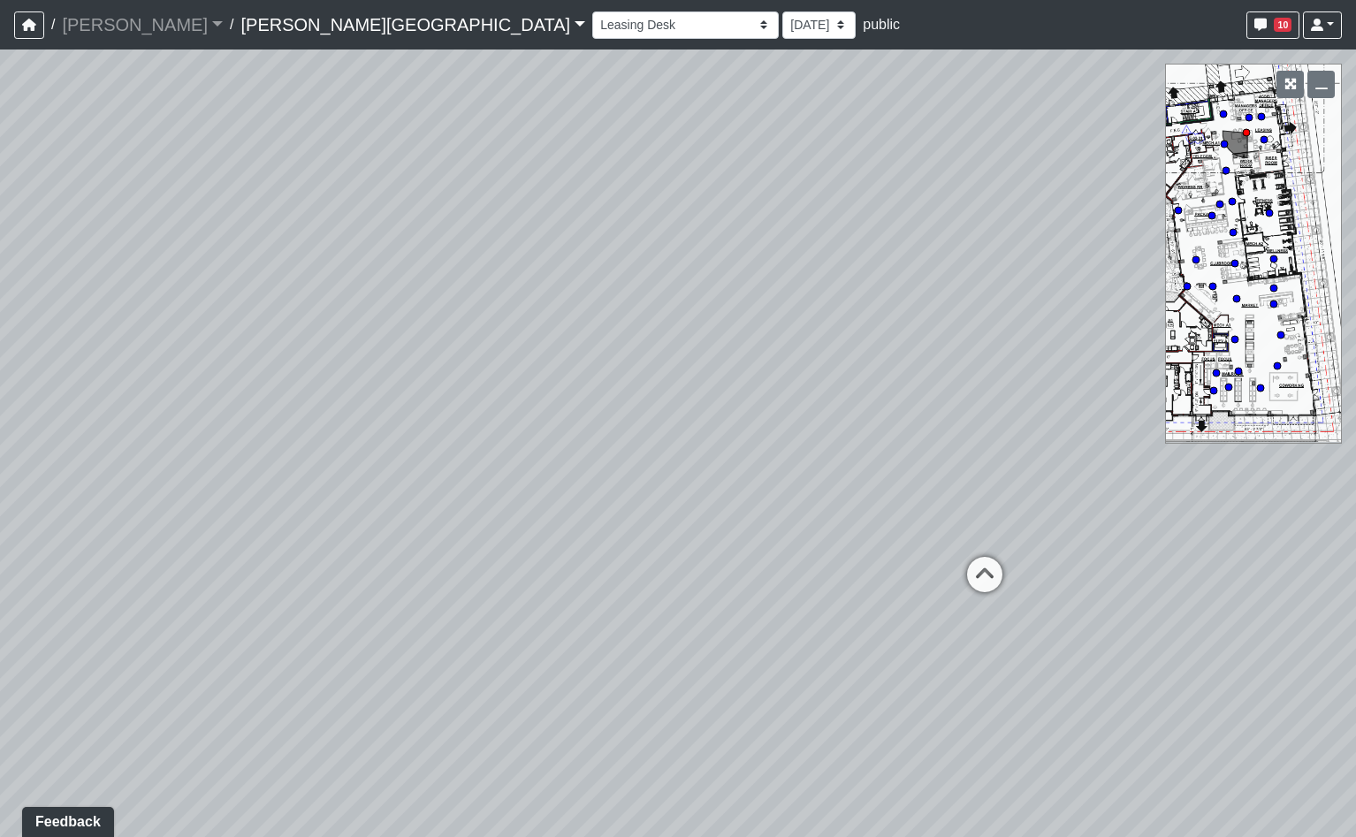
drag, startPoint x: 870, startPoint y: 430, endPoint x: 874, endPoint y: 475, distance: 45.3
click at [774, 443] on div "Loading... Coffee Bar Loading... Leasing Hallway Loading... Leasing Entry 1 Loa…" at bounding box center [678, 444] width 1356 height 788
click at [956, 553] on div "Loading... Coffee Bar" at bounding box center [972, 572] width 53 height 53
click at [976, 567] on div "Loading... Coffee Bar Loading... Leasing Hallway Loading... Leasing Entry 1 Loa…" at bounding box center [678, 444] width 1356 height 788
drag, startPoint x: 559, startPoint y: 528, endPoint x: 1005, endPoint y: 493, distance: 447.8
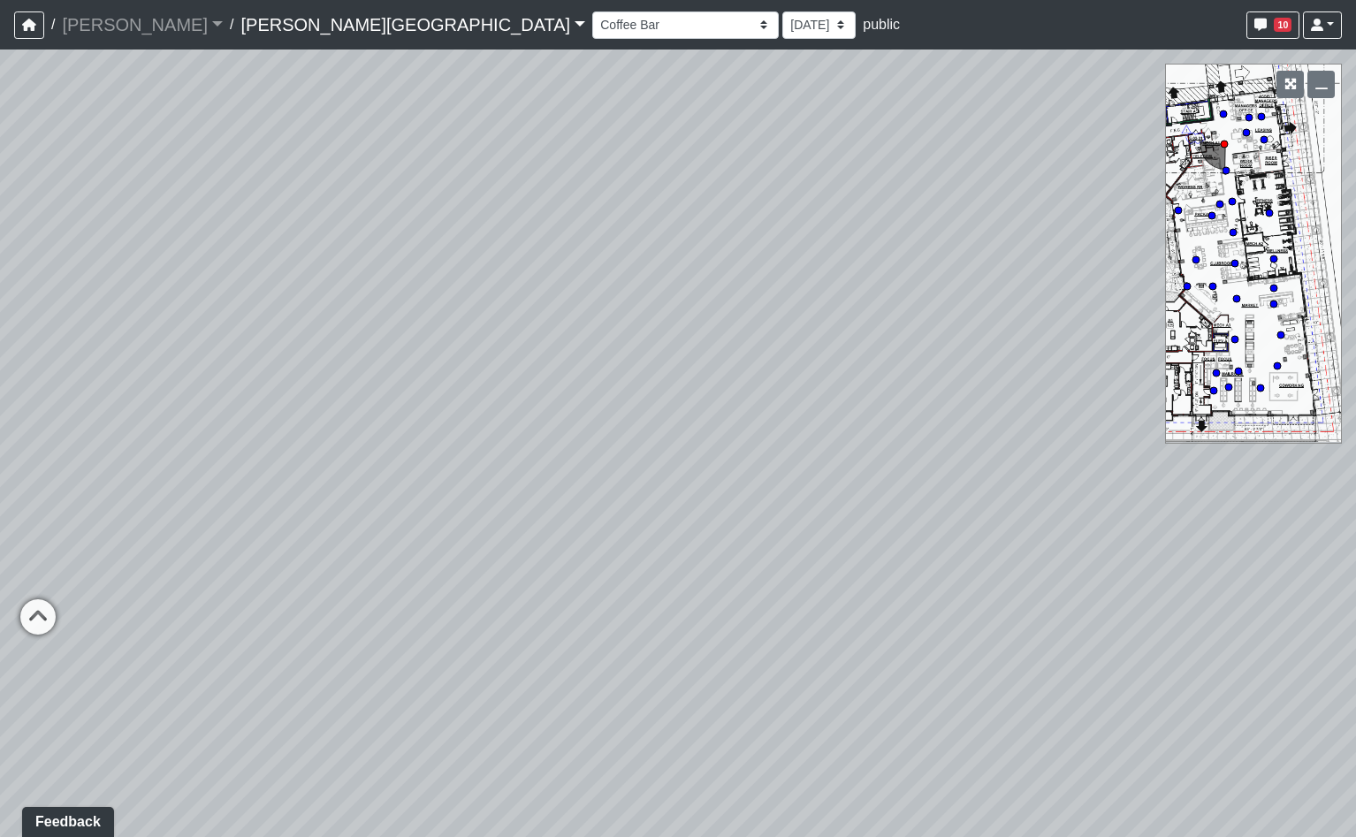
click at [1002, 494] on div "Loading... Coffee Bar Loading... Leasing Hallway Loading... Leasing Entry 1 Loa…" at bounding box center [678, 444] width 1356 height 788
click at [679, 476] on icon at bounding box center [689, 479] width 53 height 53
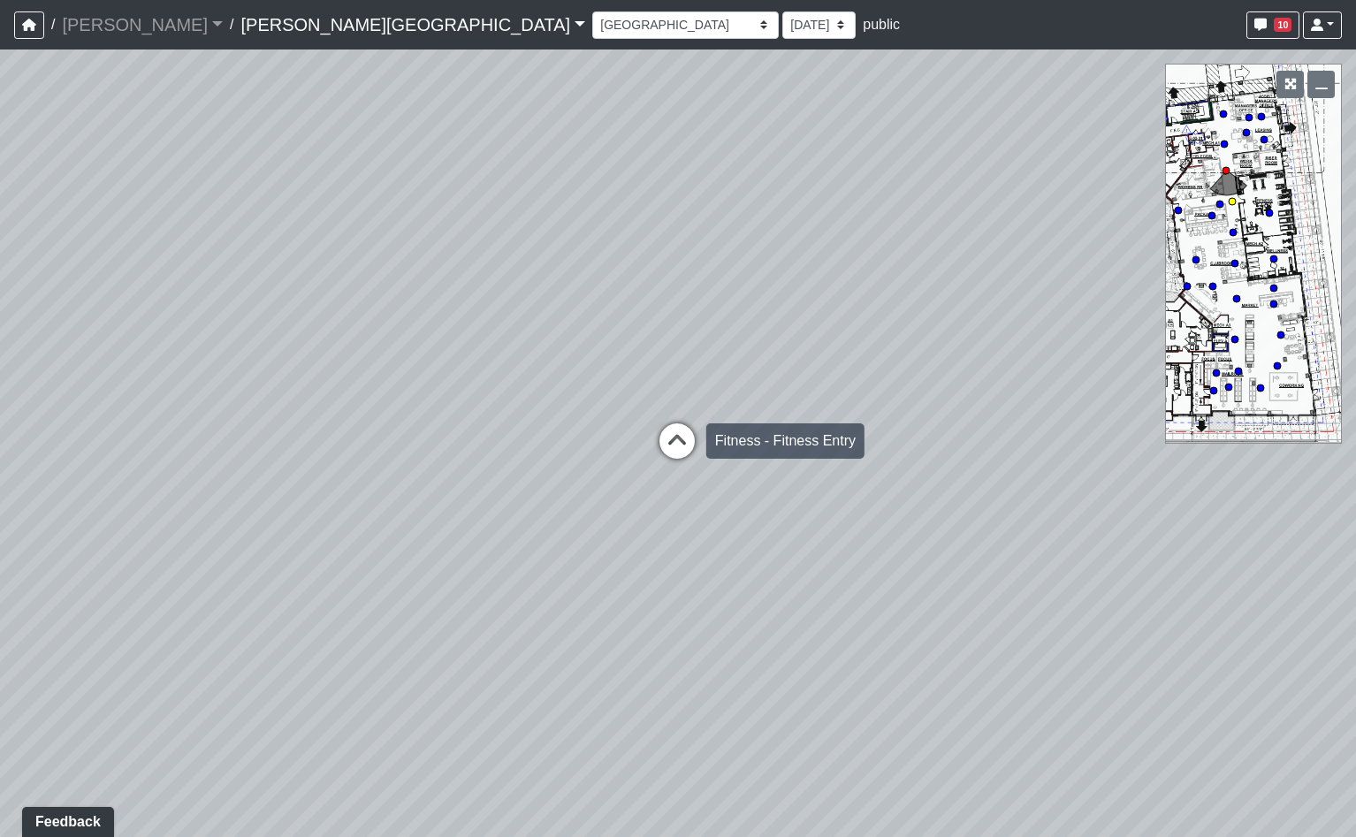
click at [675, 443] on icon at bounding box center [677, 449] width 53 height 53
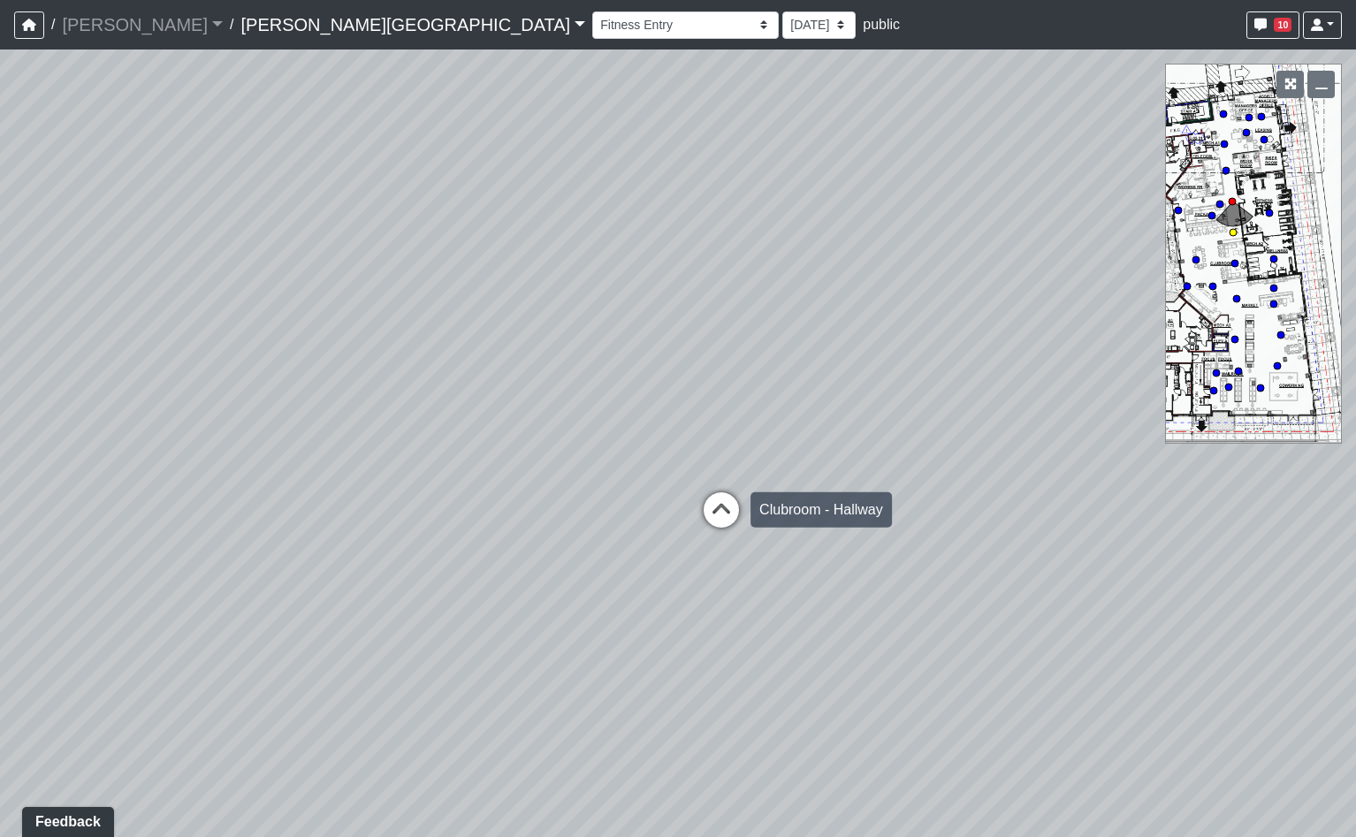
click at [722, 506] on icon at bounding box center [721, 518] width 53 height 53
drag, startPoint x: 881, startPoint y: 415, endPoint x: 643, endPoint y: 438, distance: 239.8
click at [643, 438] on div "Loading... Coffee Bar Loading... Leasing Hallway Loading... Leasing Entry 1 Loa…" at bounding box center [678, 444] width 1356 height 788
drag, startPoint x: 802, startPoint y: 414, endPoint x: 564, endPoint y: 416, distance: 237.8
click at [564, 416] on div "Loading... Coffee Bar Loading... Leasing Hallway Loading... Leasing Entry 1 Loa…" at bounding box center [678, 444] width 1356 height 788
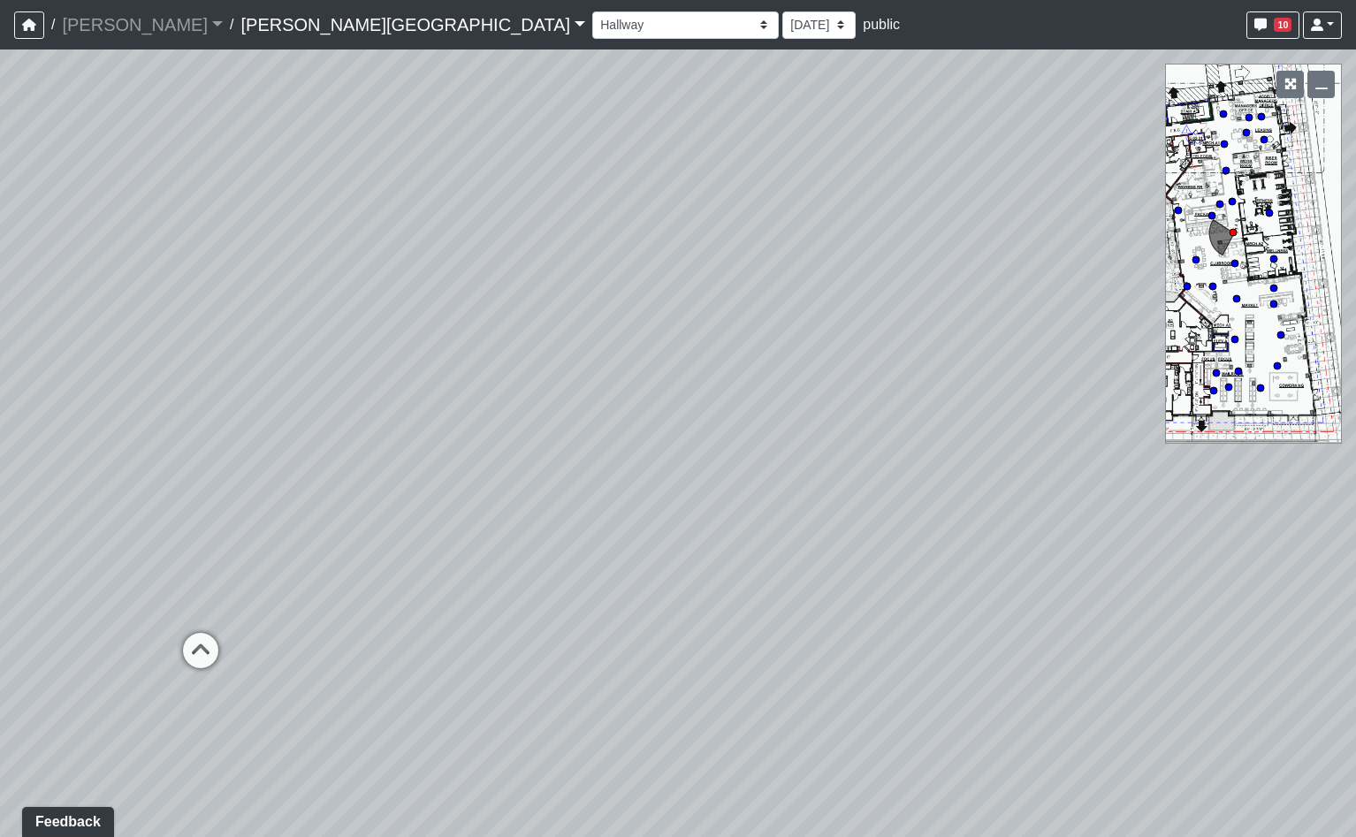
drag, startPoint x: 875, startPoint y: 435, endPoint x: 522, endPoint y: 454, distance: 353.2
click at [400, 444] on div "Loading... Coffee Bar Loading... Leasing Hallway Loading... Leasing Entry 1 Loa…" at bounding box center [678, 444] width 1356 height 788
click at [210, 658] on icon at bounding box center [197, 660] width 53 height 53
drag, startPoint x: 418, startPoint y: 541, endPoint x: 996, endPoint y: 439, distance: 587.0
click at [1000, 424] on div "Loading... Coffee Bar Loading... Leasing Hallway Loading... Leasing Entry 1 Loa…" at bounding box center [678, 444] width 1356 height 788
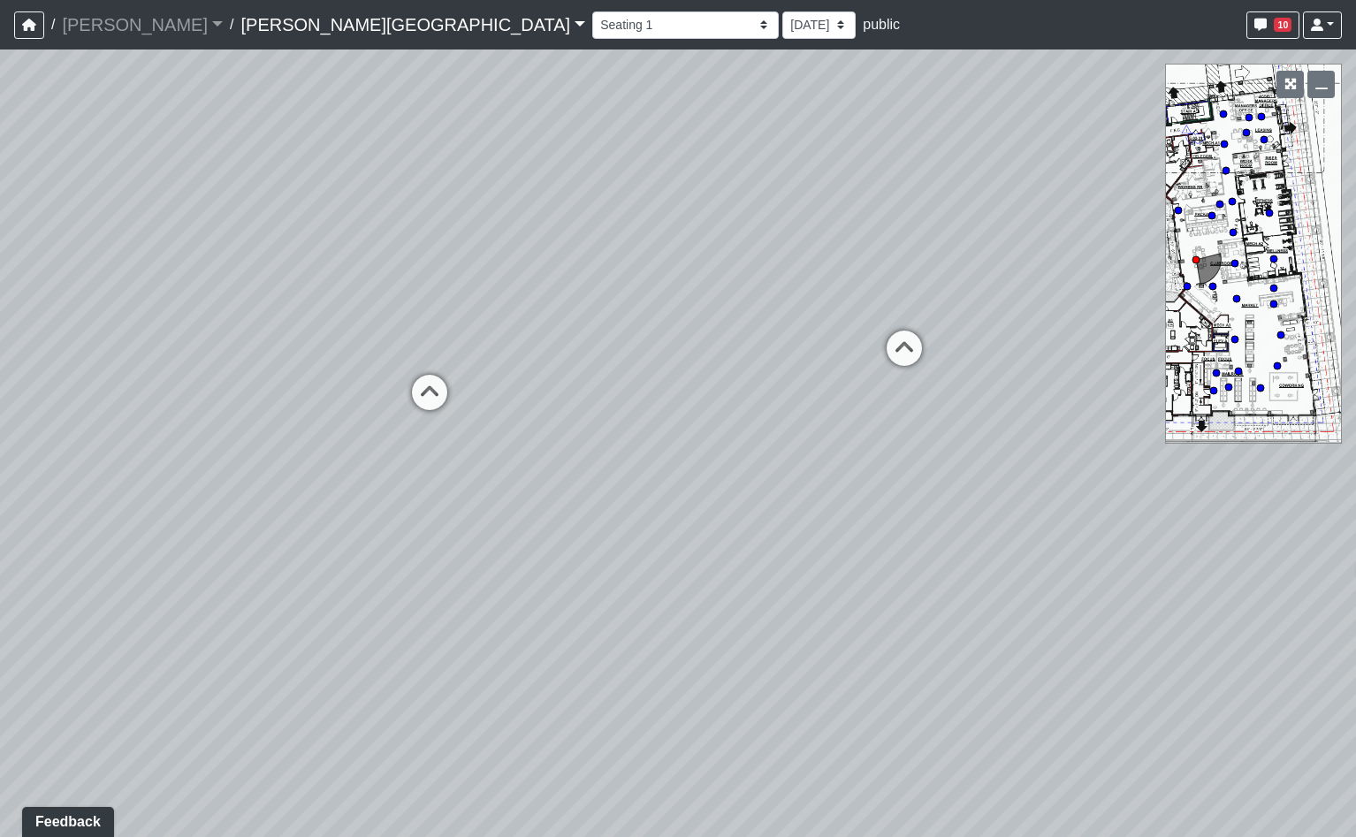
drag, startPoint x: 241, startPoint y: 583, endPoint x: 1310, endPoint y: 667, distance: 1072.1
click at [1310, 667] on div "Loading... Coffee Bar Loading... Leasing Hallway Loading... Leasing Entry 1 Loa…" at bounding box center [678, 444] width 1356 height 788
click at [901, 346] on div "Loading... Coffee Bar Loading... Leasing Hallway Loading... Leasing Entry 1 Loa…" at bounding box center [678, 444] width 1356 height 788
click at [939, 411] on icon at bounding box center [931, 420] width 53 height 53
click at [766, 385] on icon at bounding box center [762, 394] width 53 height 53
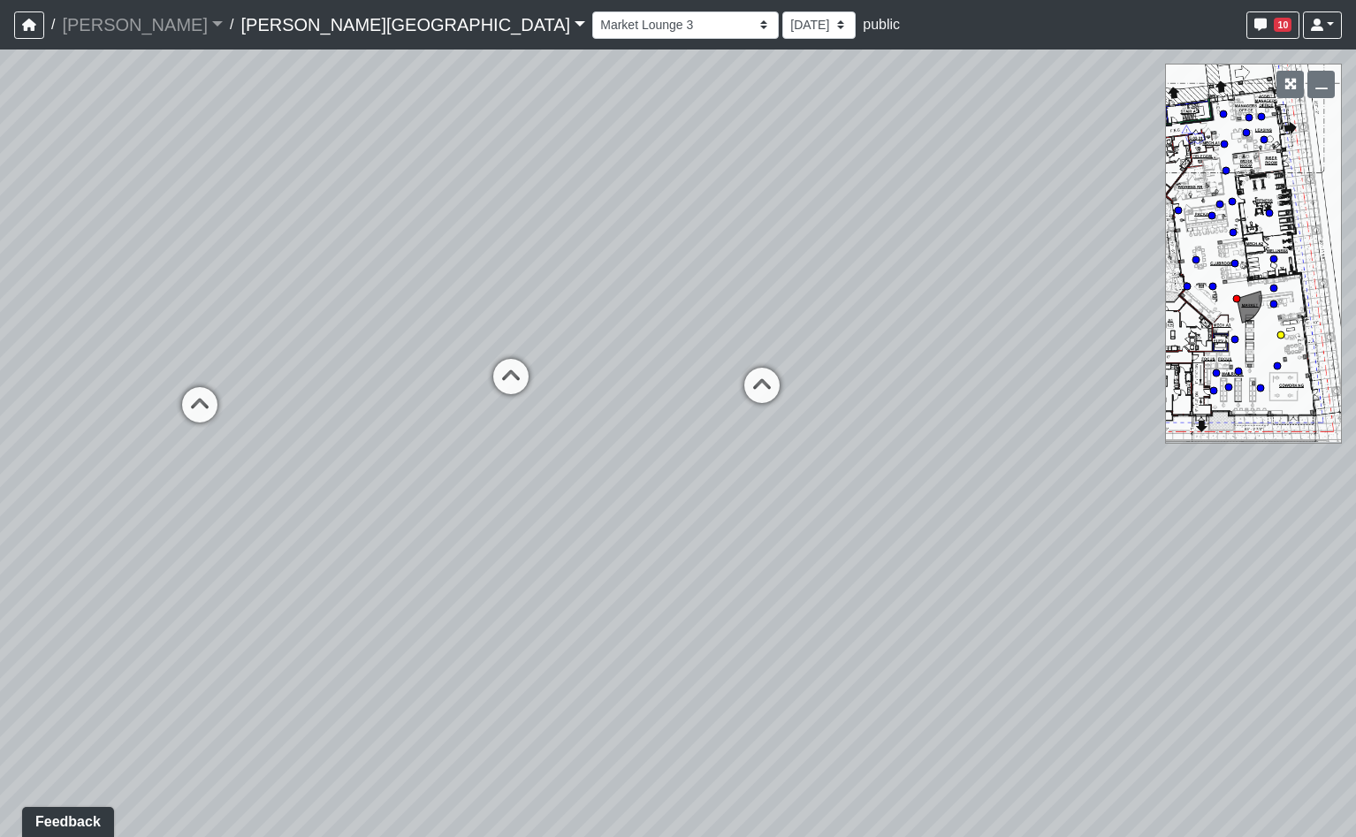
select select "b75WLKiiaJA3cEZUS8gtYH"
drag, startPoint x: 1066, startPoint y: 339, endPoint x: 382, endPoint y: 310, distance: 684.9
click at [382, 310] on div "Loading... Coffee Bar Loading... Leasing Hallway Loading... Leasing Entry 1 Loa…" at bounding box center [678, 444] width 1356 height 788
drag, startPoint x: 734, startPoint y: 341, endPoint x: 31, endPoint y: 374, distance: 703.6
click at [33, 374] on div "Loading... Coffee Bar Loading... Leasing Hallway Loading... Leasing Entry 1 Loa…" at bounding box center [678, 444] width 1356 height 788
